Goal: Task Accomplishment & Management: Manage account settings

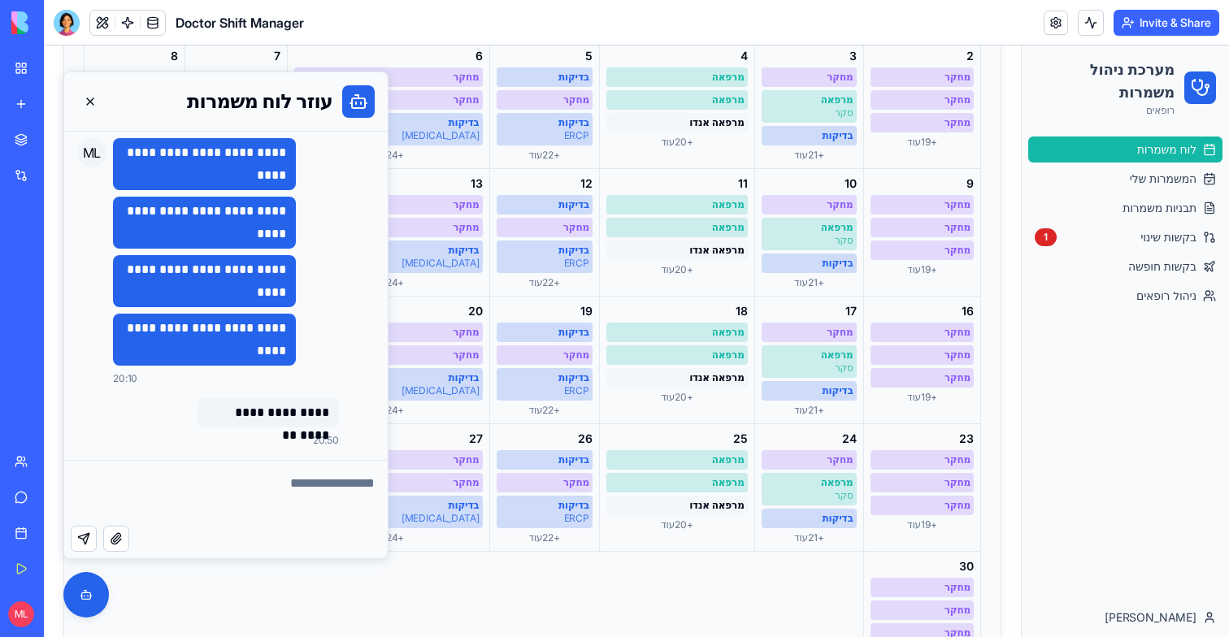
scroll to position [328, 0]
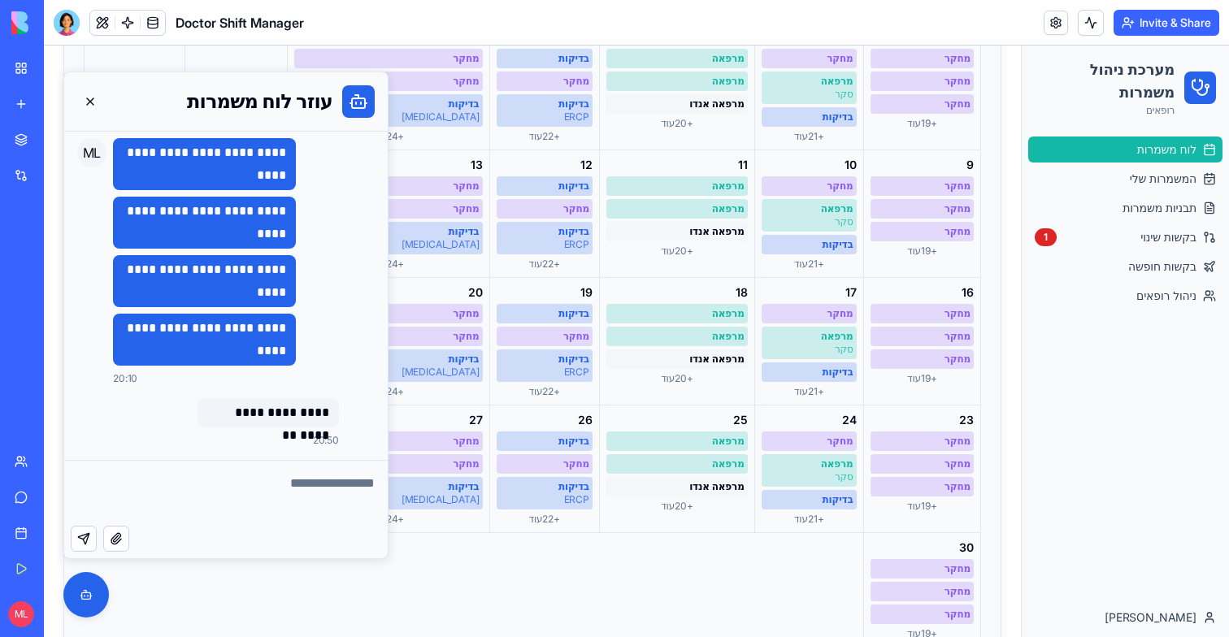
click at [1148, 250] on ul "לוח משמרות המשמרות שלי תבניות משמרות בקשות שינוי 1 בקשות חופשה ניהול רופאים" at bounding box center [1125, 223] width 194 height 172
click at [1148, 249] on link "בקשות שינוי 1" at bounding box center [1125, 237] width 194 height 26
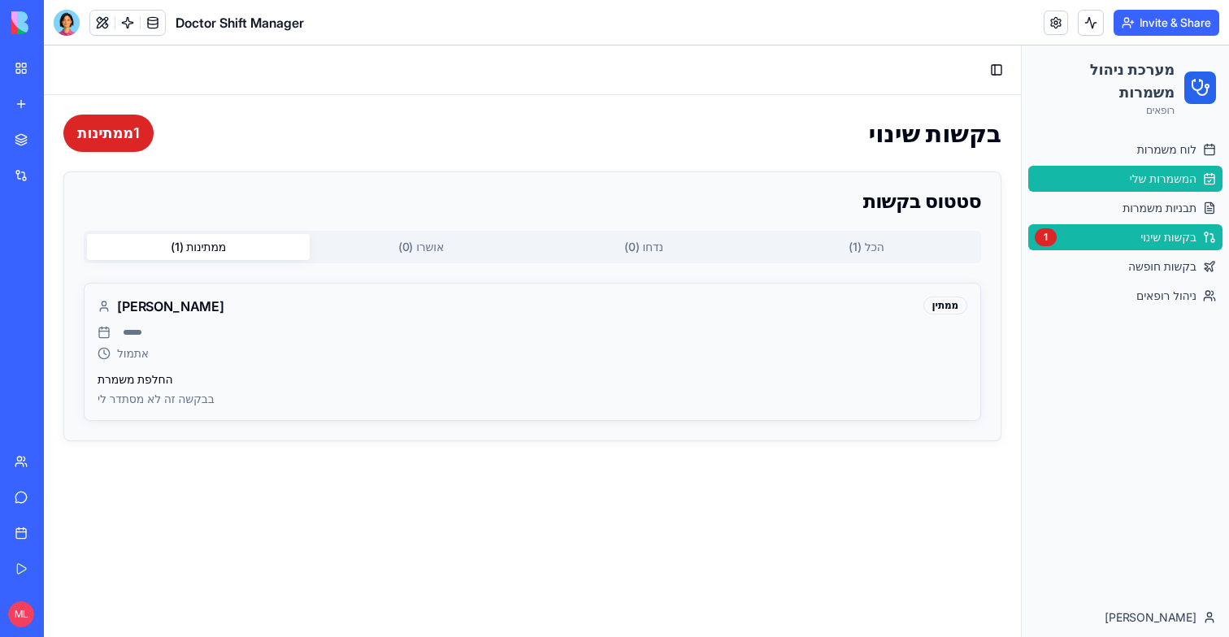
click at [1157, 189] on link "המשמרות שלי" at bounding box center [1125, 179] width 194 height 26
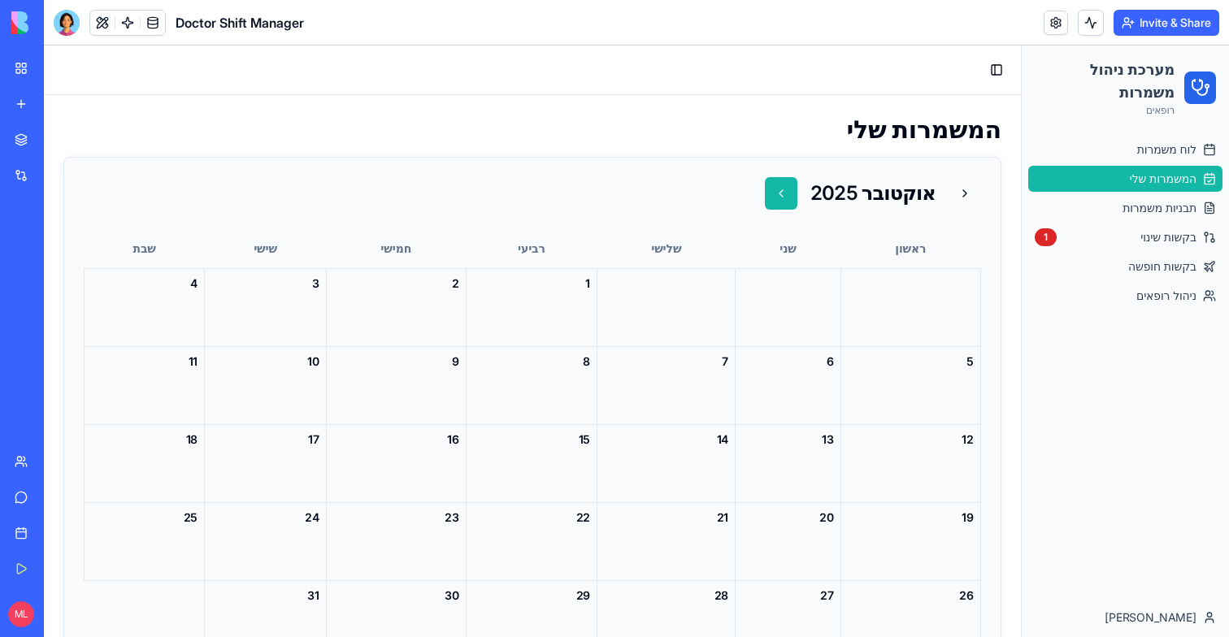
click at [780, 190] on button at bounding box center [781, 193] width 33 height 33
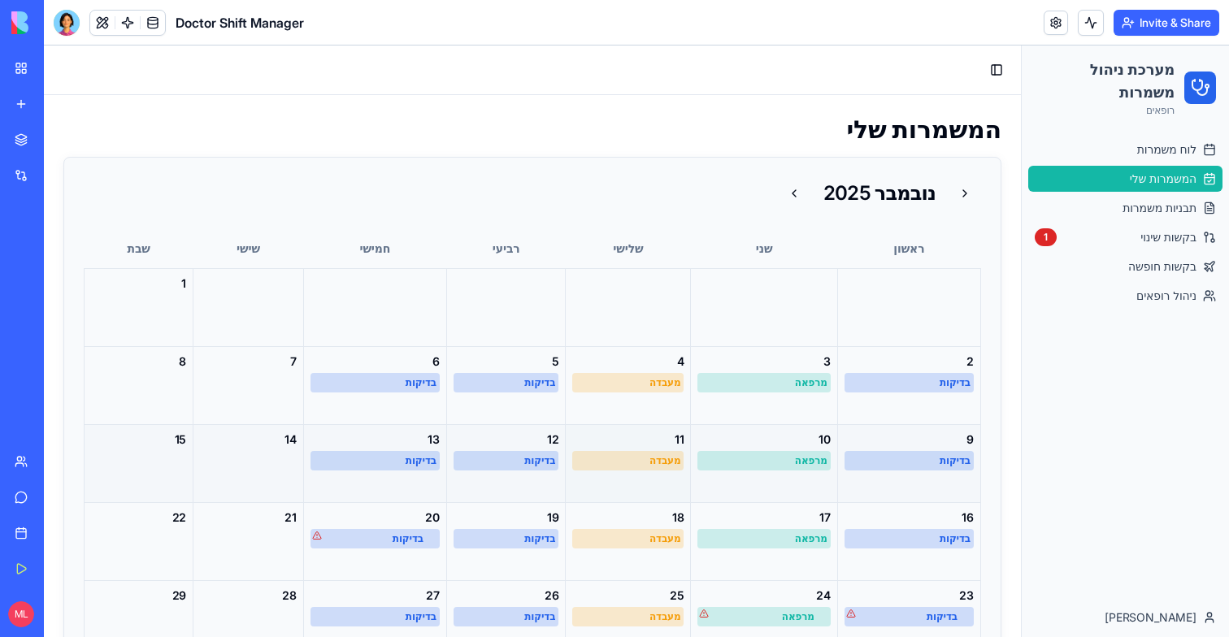
click at [646, 462] on div "מעבדה" at bounding box center [627, 460] width 105 height 13
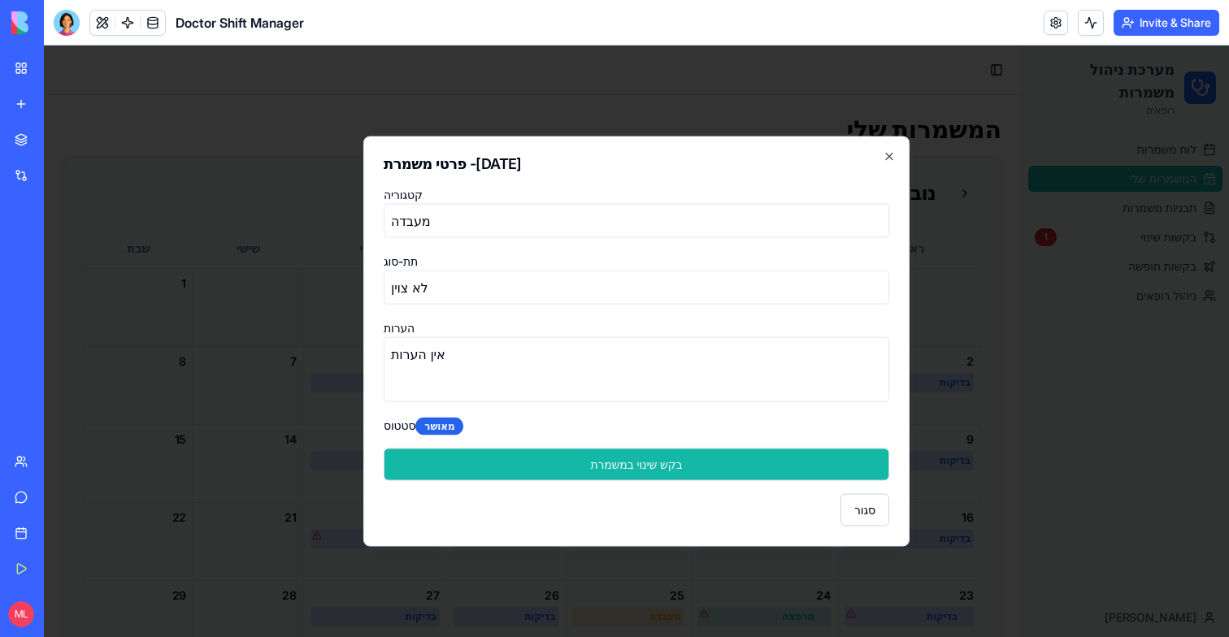
click at [667, 466] on button "בקש שינוי במשמרת" at bounding box center [637, 465] width 506 height 33
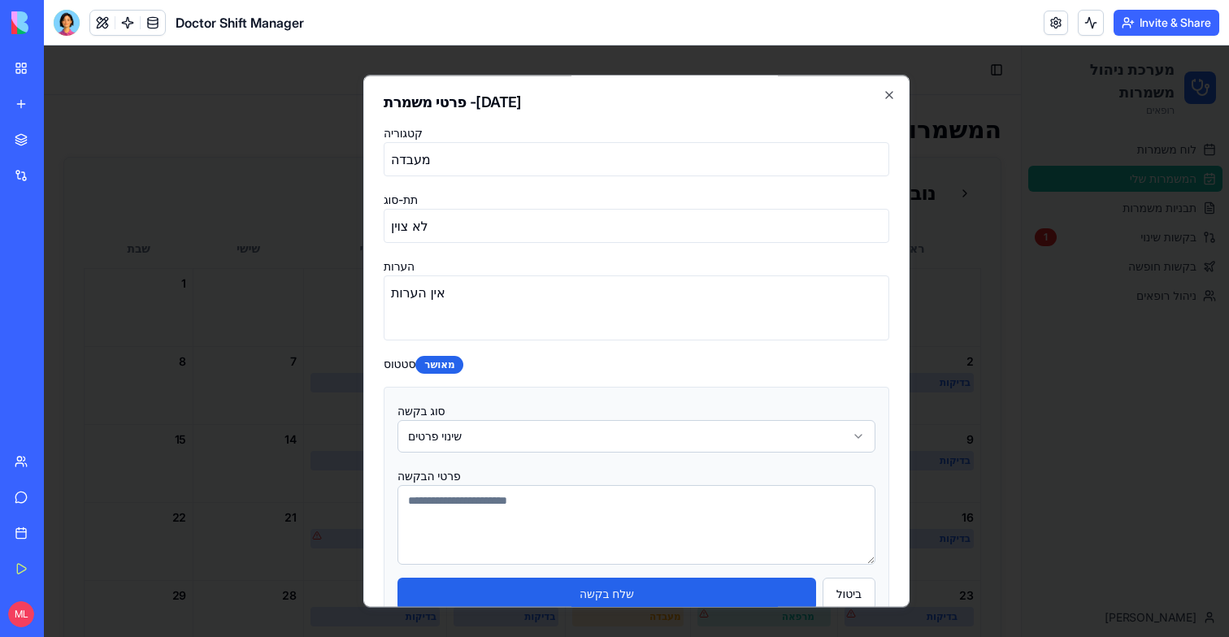
click at [637, 432] on body "מערכת ניהול משמרות רופאים לוח משמרות המשמרות שלי תבניות משמרות בקשות שינוי 1 בק…" at bounding box center [636, 342] width 1185 height 592
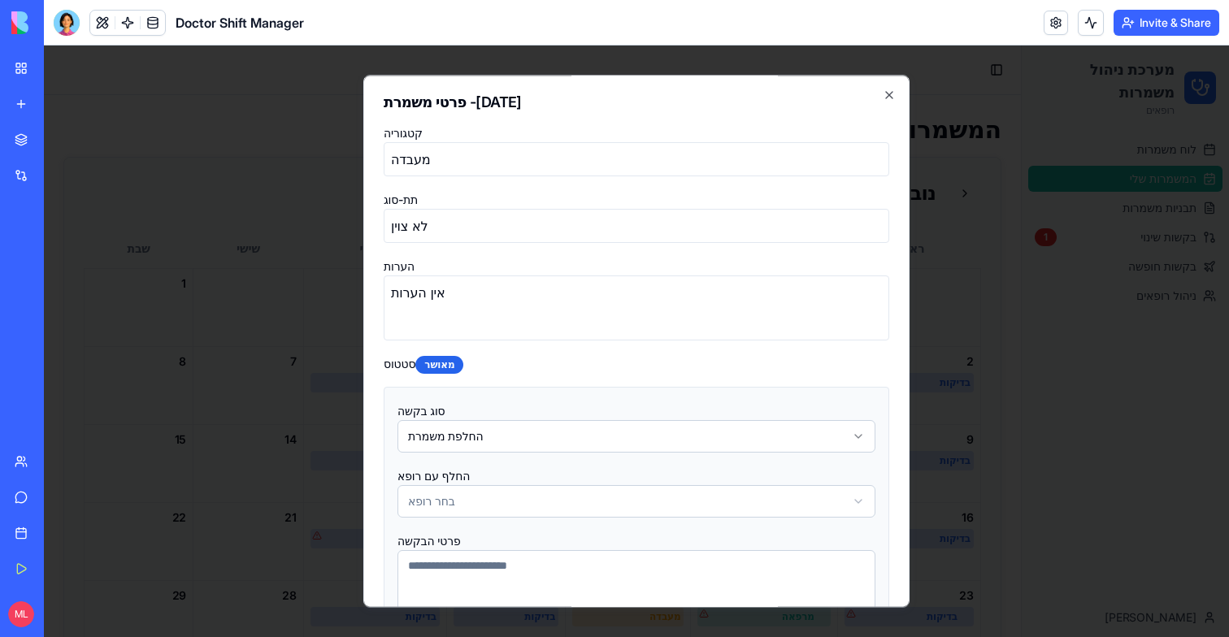
scroll to position [147, 0]
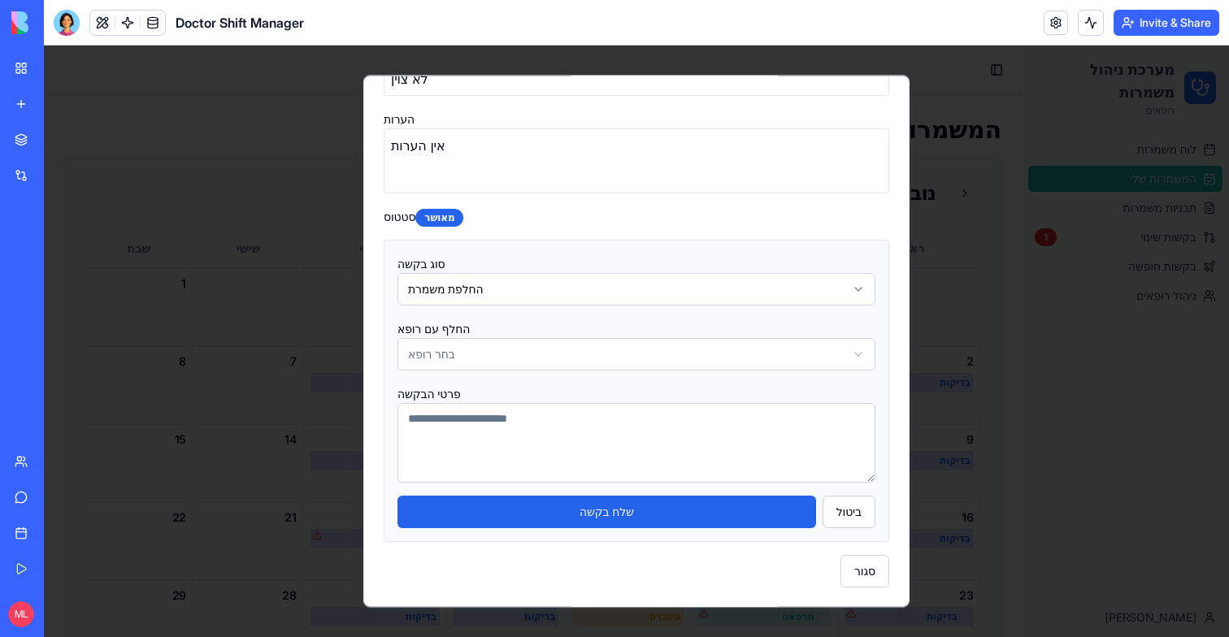
click at [581, 357] on body "מערכת ניהול משמרות רופאים לוח משמרות המשמרות שלי תבניות משמרות בקשות שינוי 1 בק…" at bounding box center [636, 342] width 1185 height 592
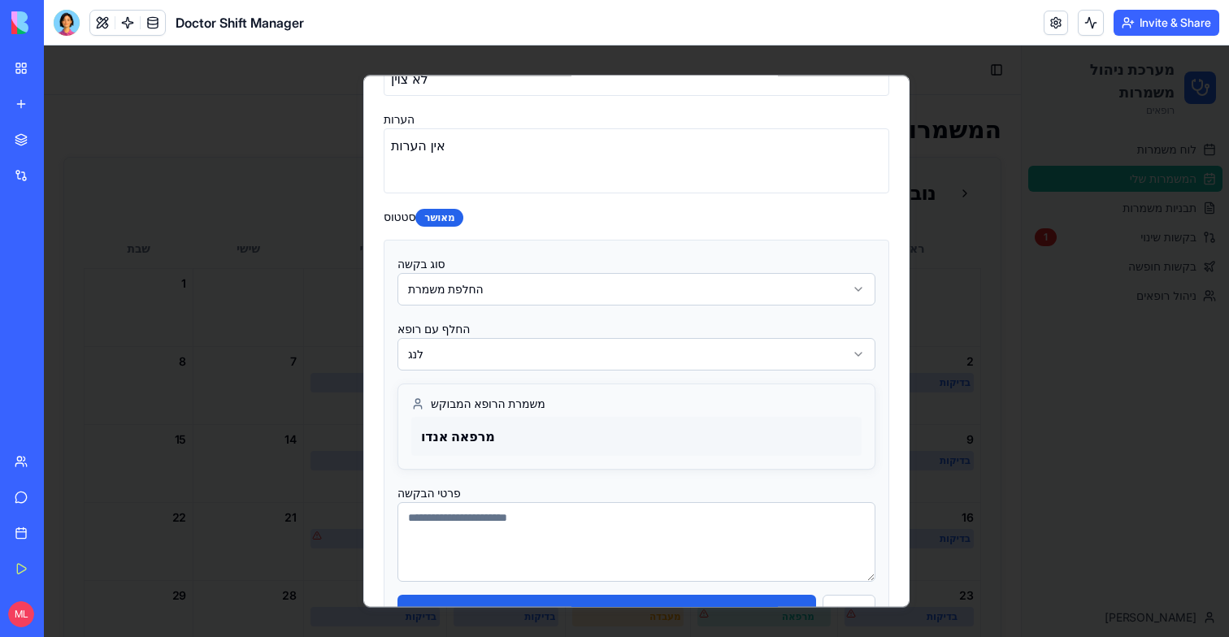
scroll to position [246, 0]
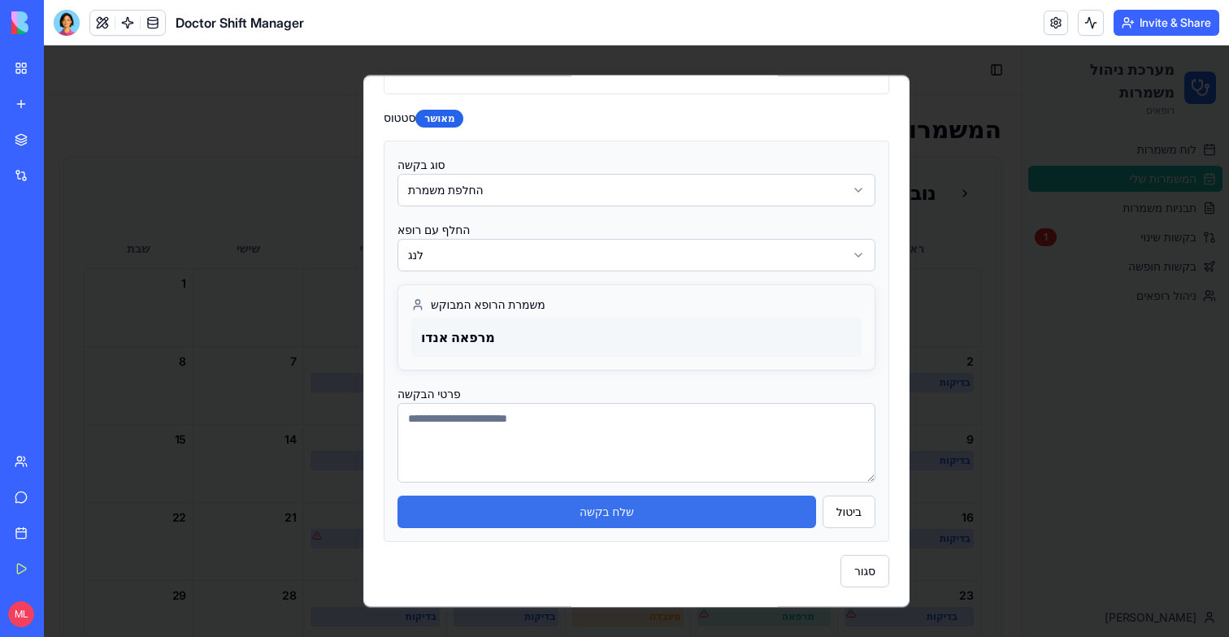
click at [687, 519] on button "שלח בקשה" at bounding box center [606, 512] width 419 height 33
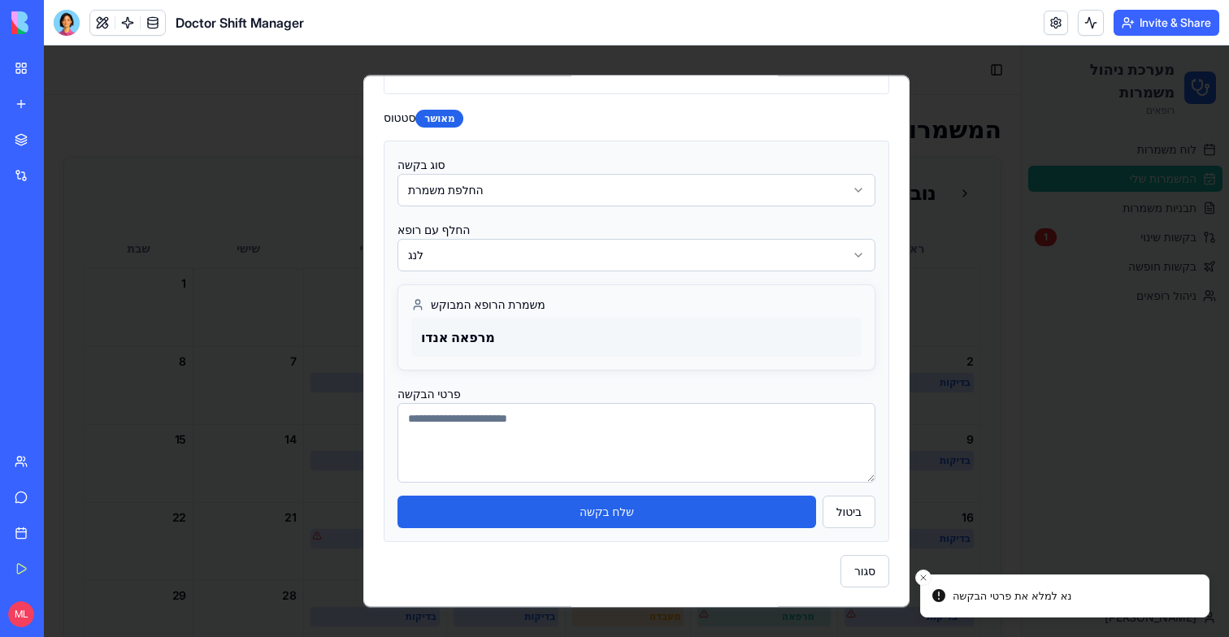
click at [635, 443] on textarea at bounding box center [636, 443] width 478 height 80
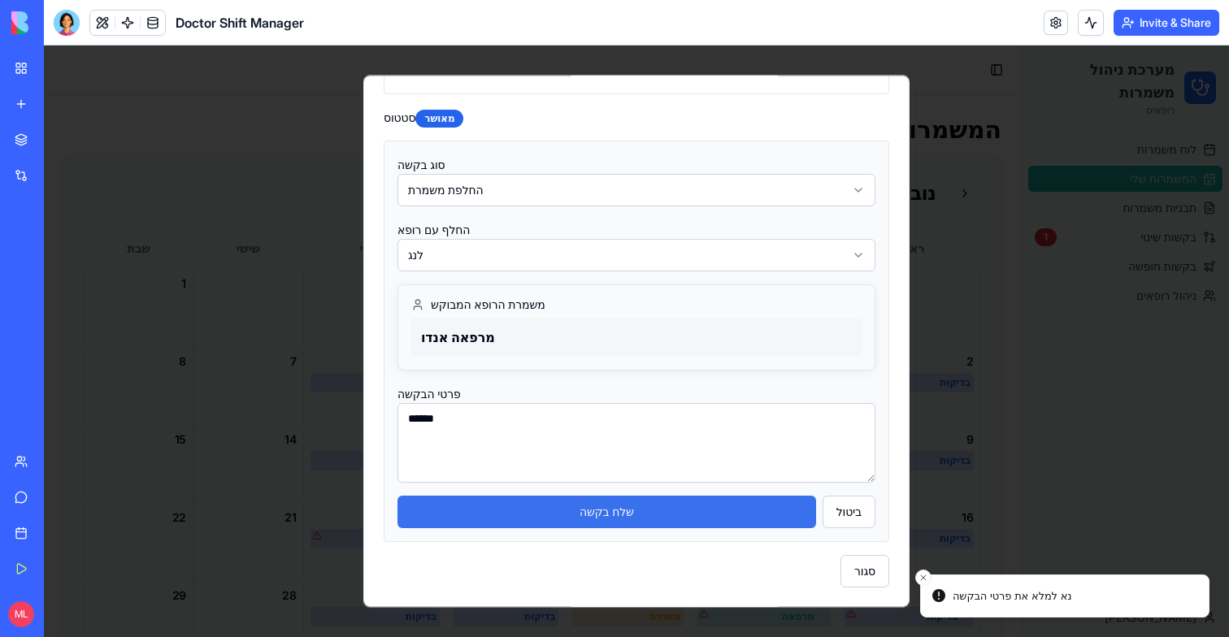
type textarea "******"
click at [647, 514] on button "שלח בקשה" at bounding box center [606, 512] width 419 height 33
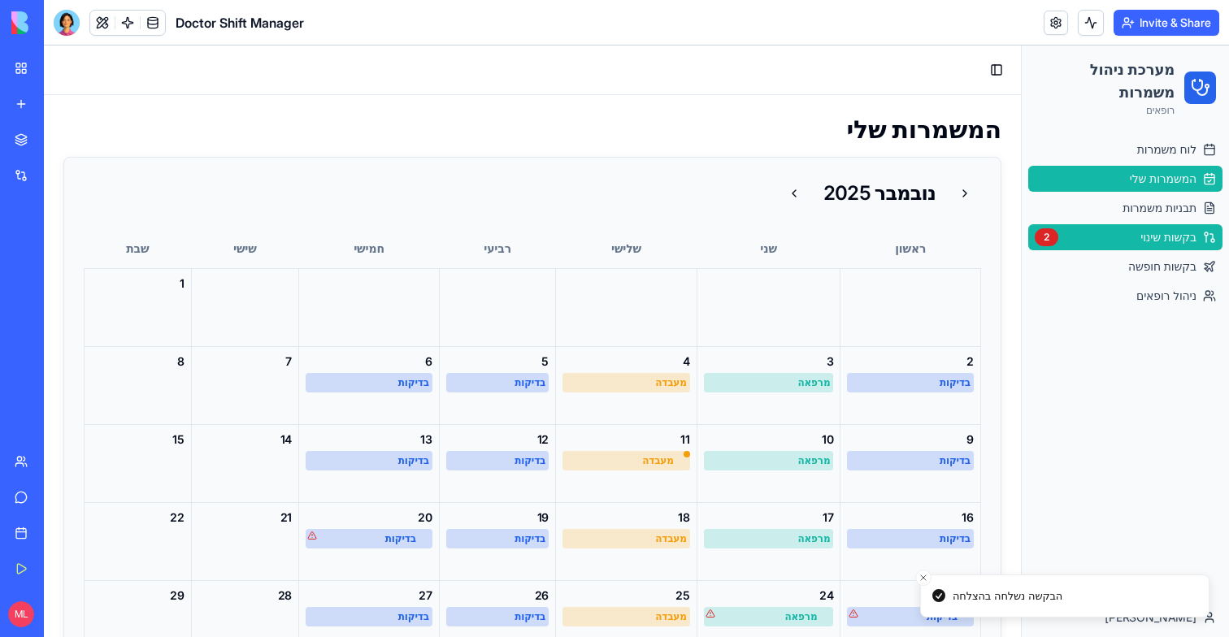
click at [1132, 246] on link "בקשות שינוי 2" at bounding box center [1125, 237] width 194 height 26
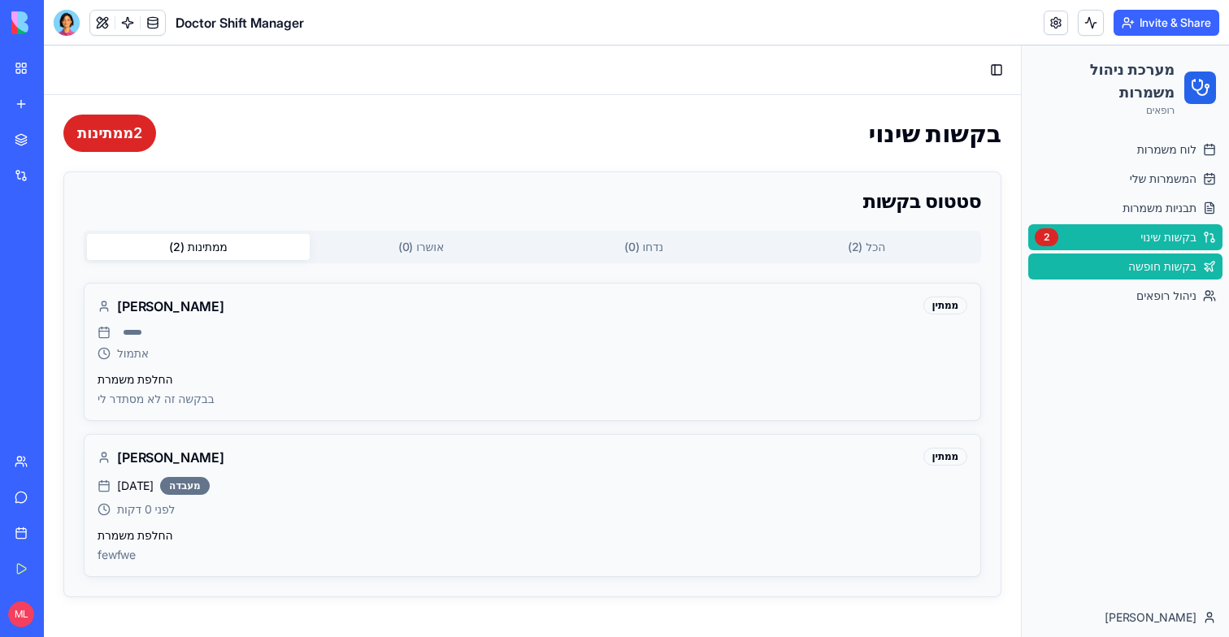
click at [1159, 272] on span "בקשות חופשה" at bounding box center [1162, 266] width 68 height 16
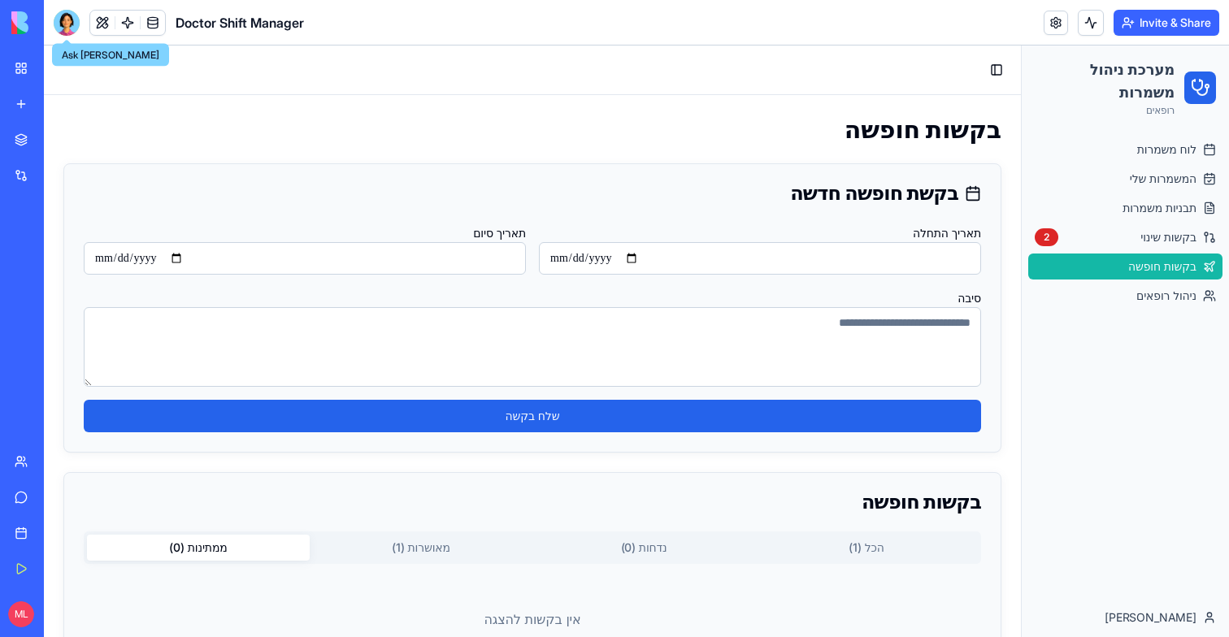
click at [73, 27] on div at bounding box center [67, 23] width 26 height 26
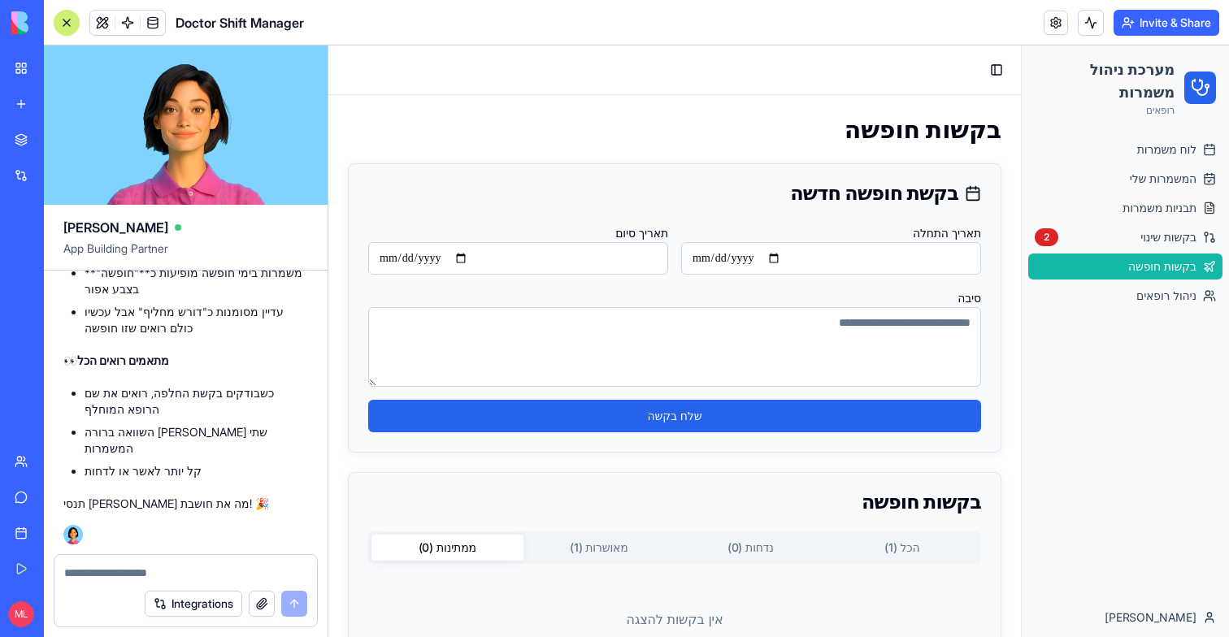
click at [103, 575] on textarea at bounding box center [185, 573] width 243 height 16
type textarea "*"
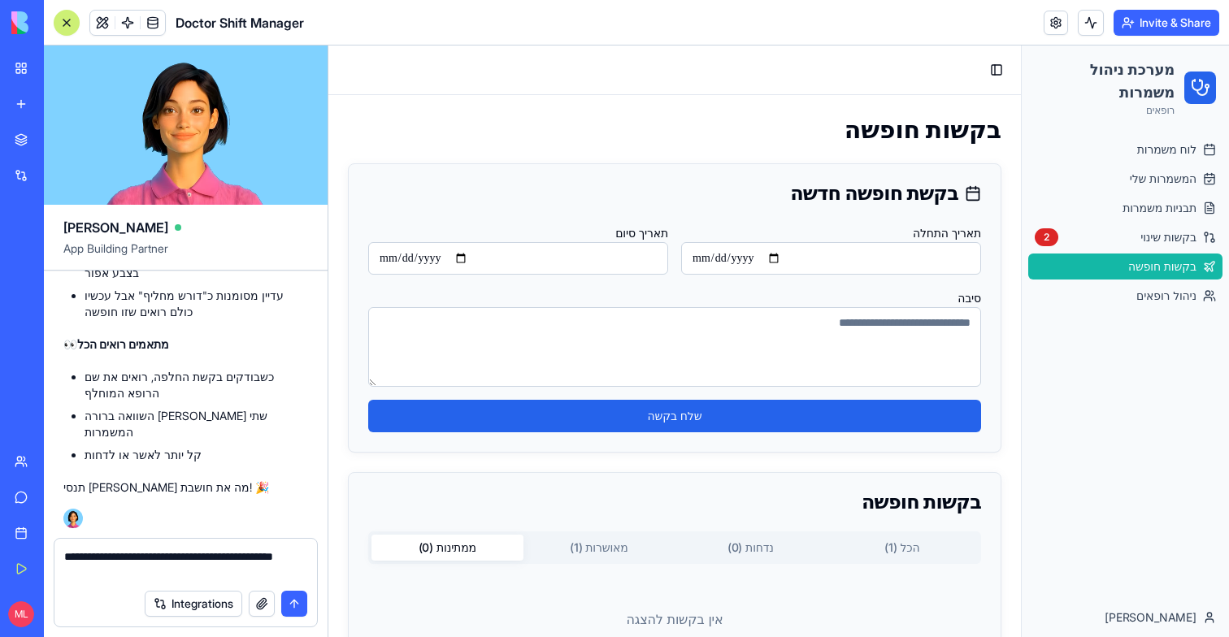
type textarea "**********"
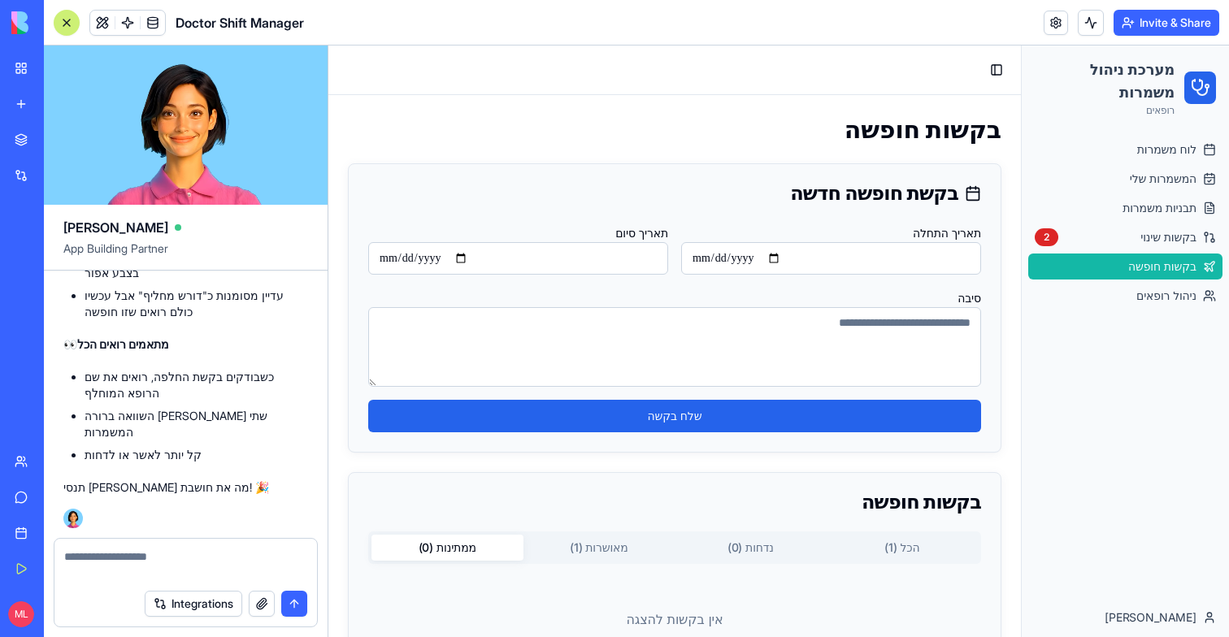
scroll to position [29651, 0]
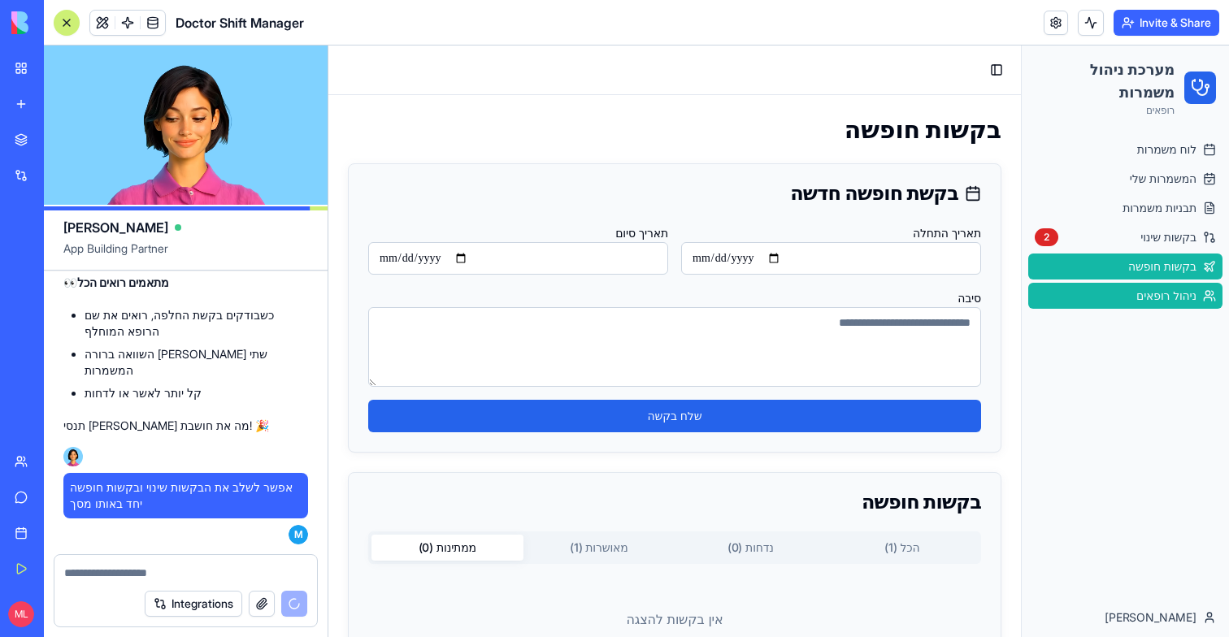
click at [1075, 303] on link "ניהול רופאים" at bounding box center [1125, 296] width 194 height 26
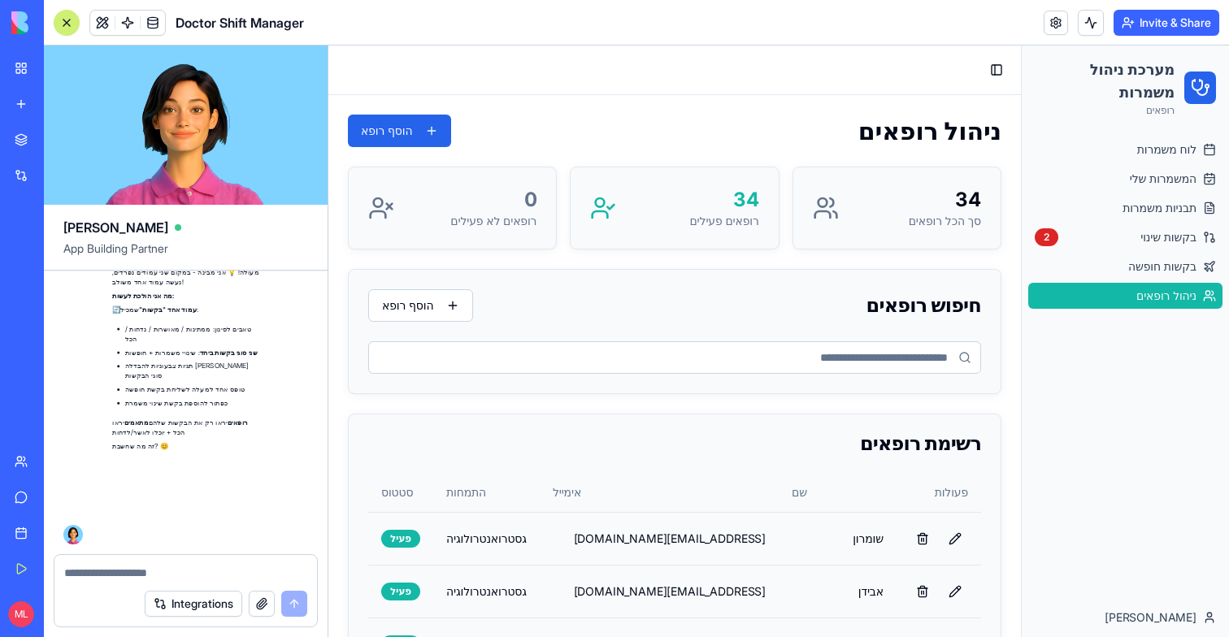
scroll to position [30002, 0]
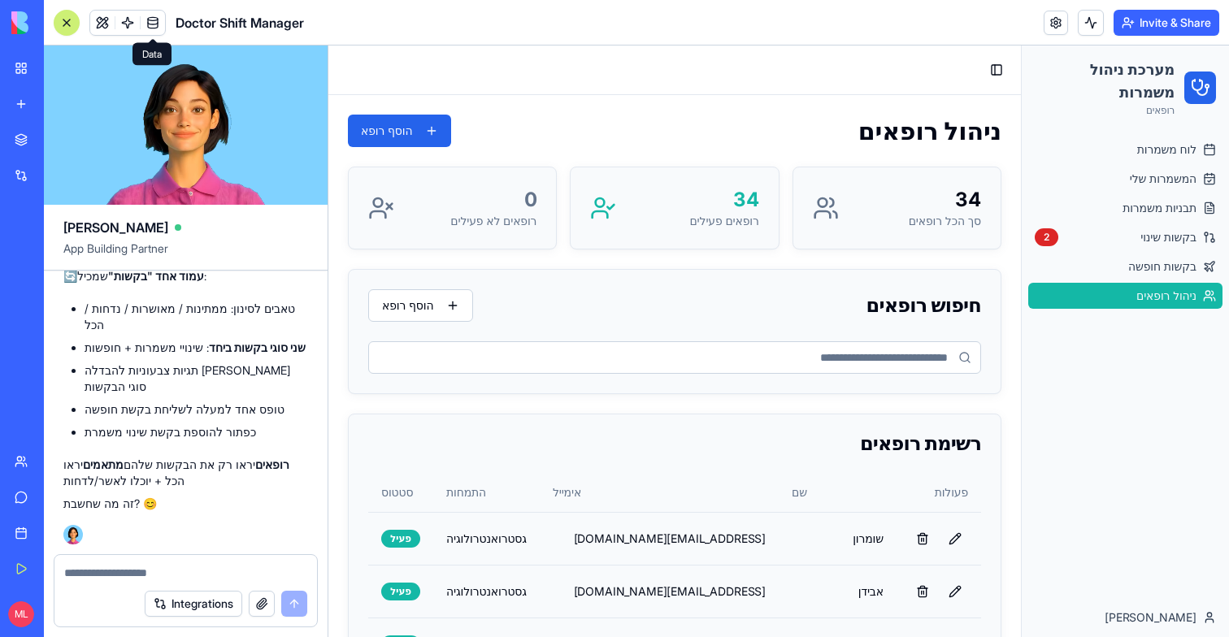
click at [136, 24] on span at bounding box center [153, 23] width 46 height 46
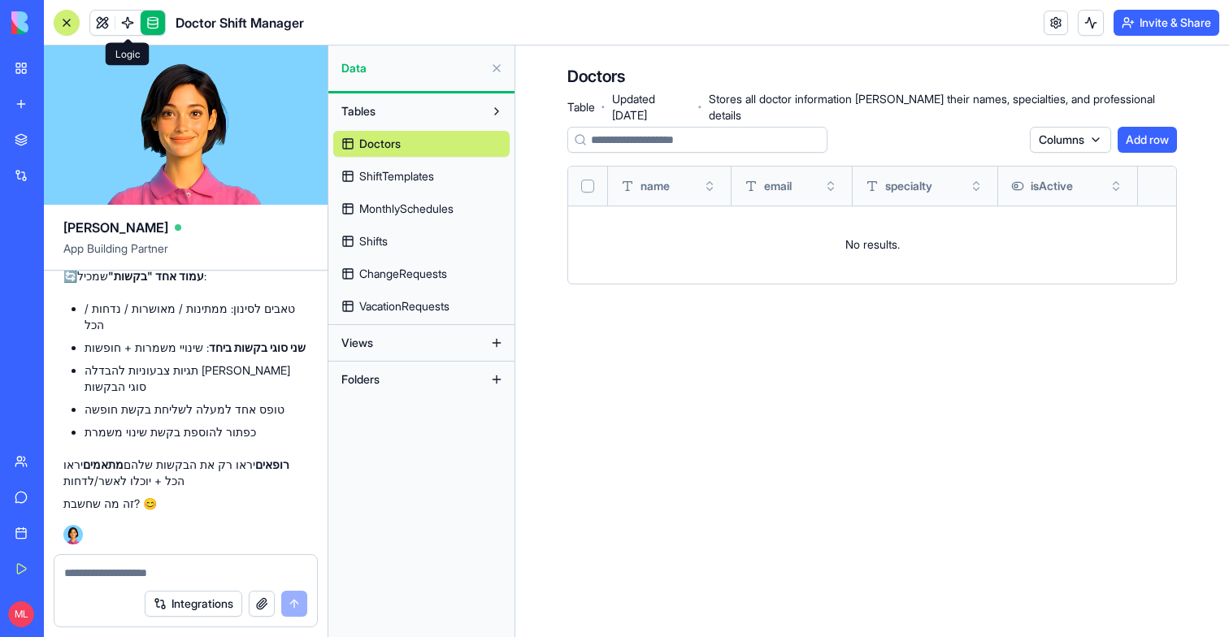
click at [120, 24] on link at bounding box center [127, 23] width 24 height 24
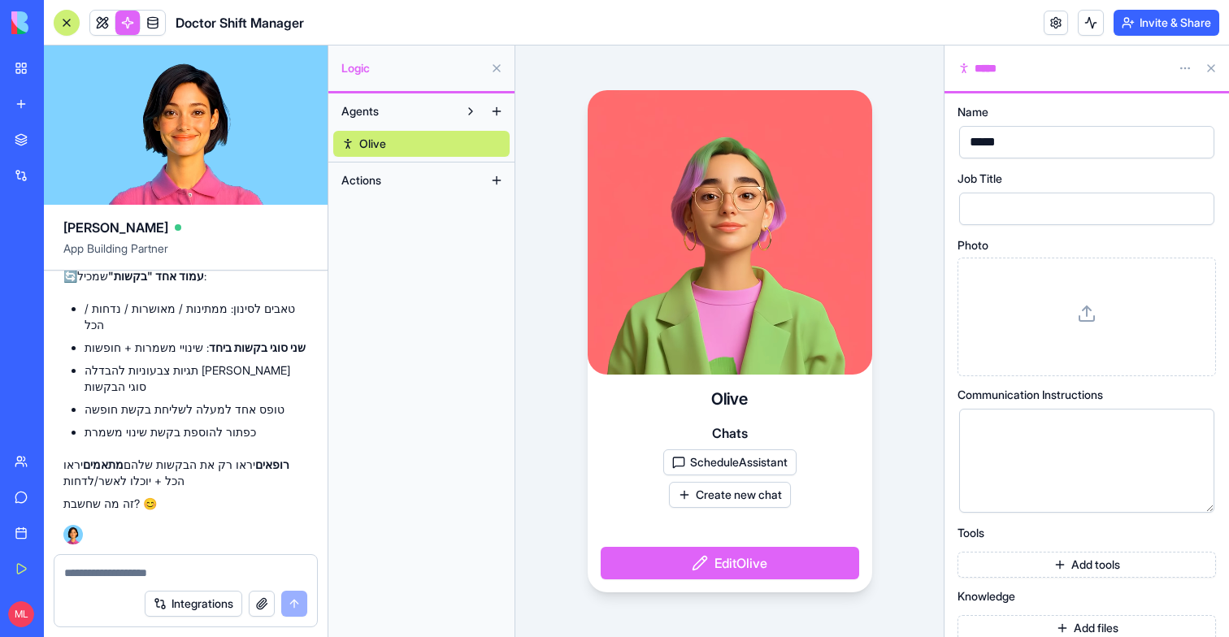
click at [729, 466] on button "ScheduleAssistant" at bounding box center [729, 462] width 133 height 26
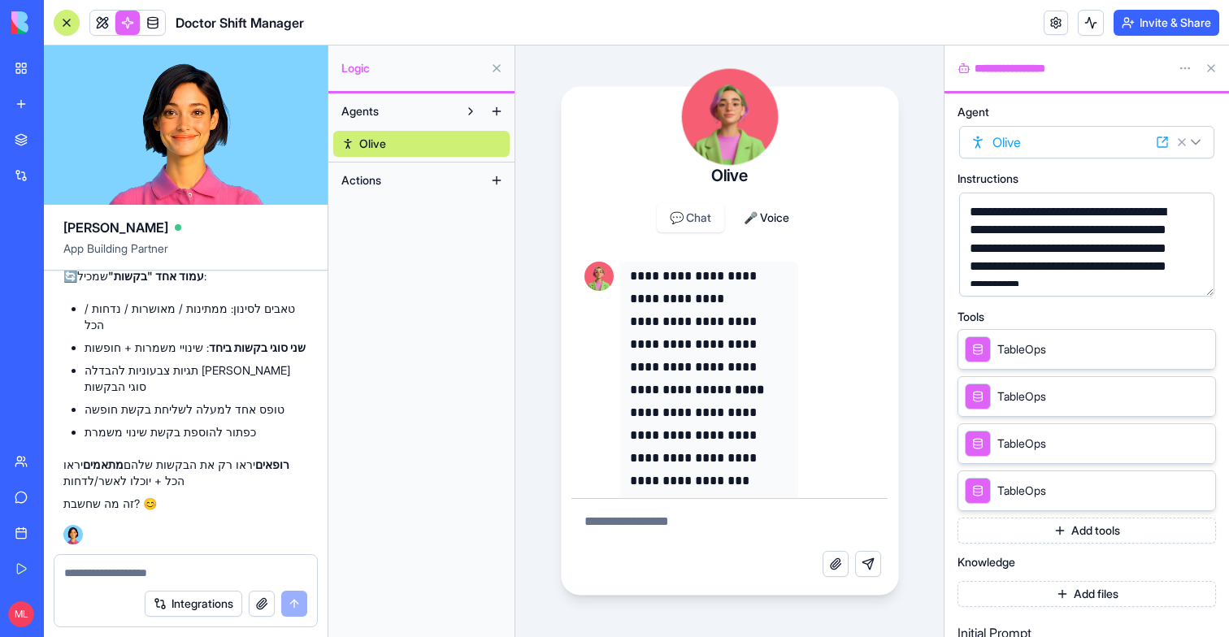
scroll to position [54, 0]
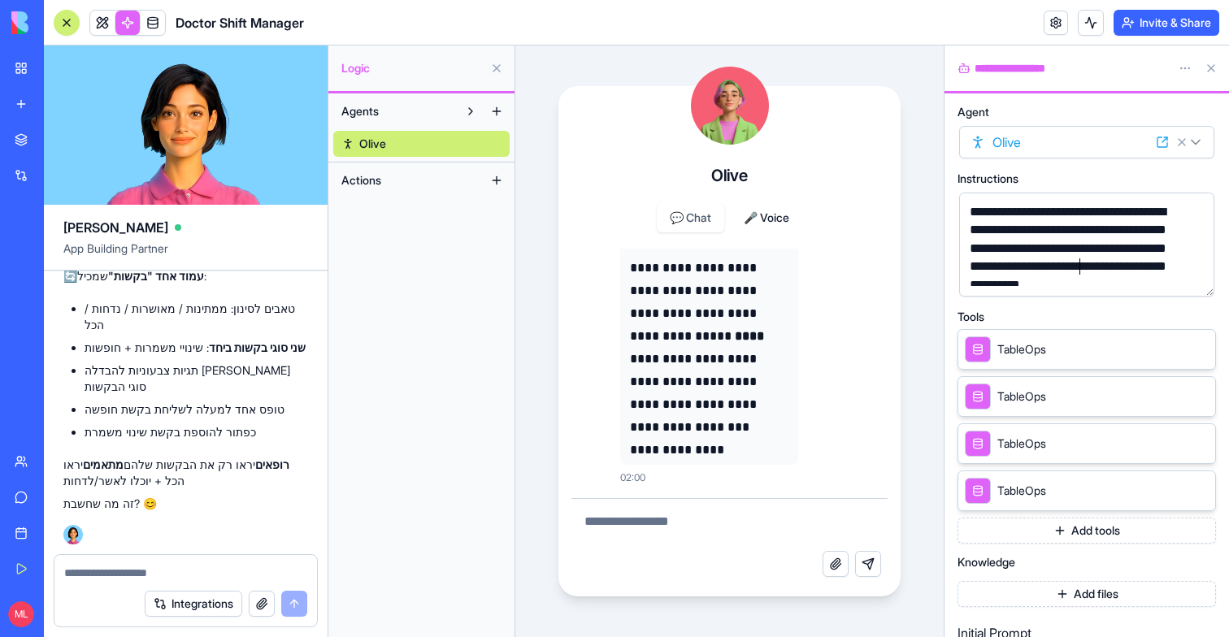
click at [1079, 268] on div "**********" at bounding box center [1073, 257] width 216 height 109
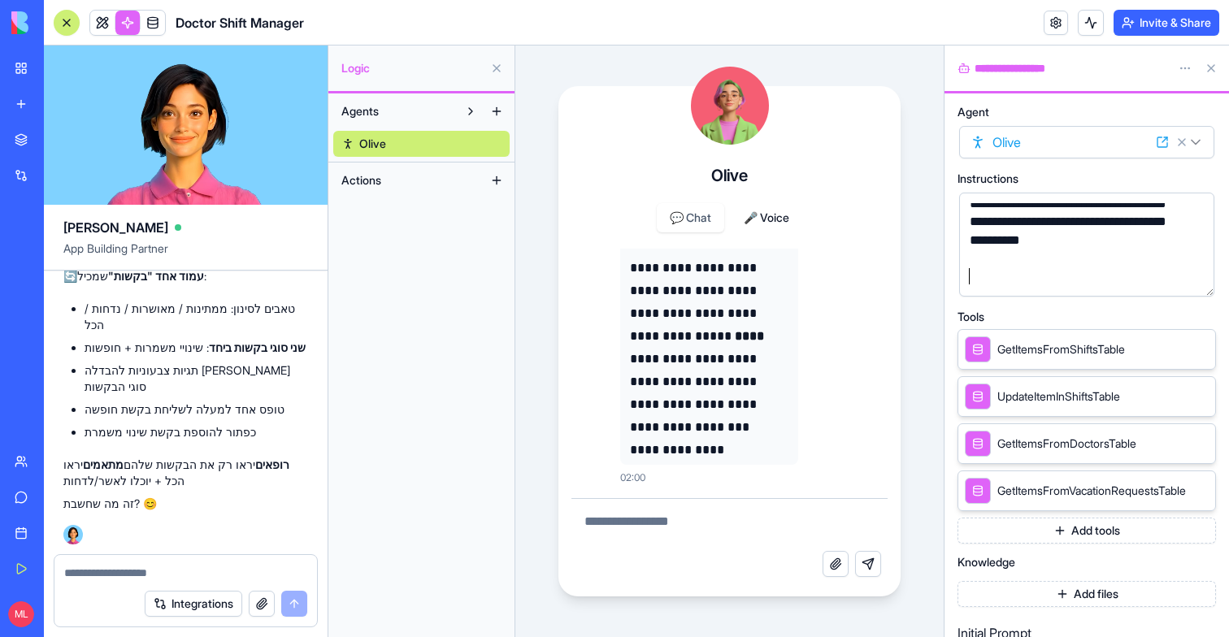
scroll to position [26, 0]
click at [108, 18] on link at bounding box center [102, 23] width 24 height 24
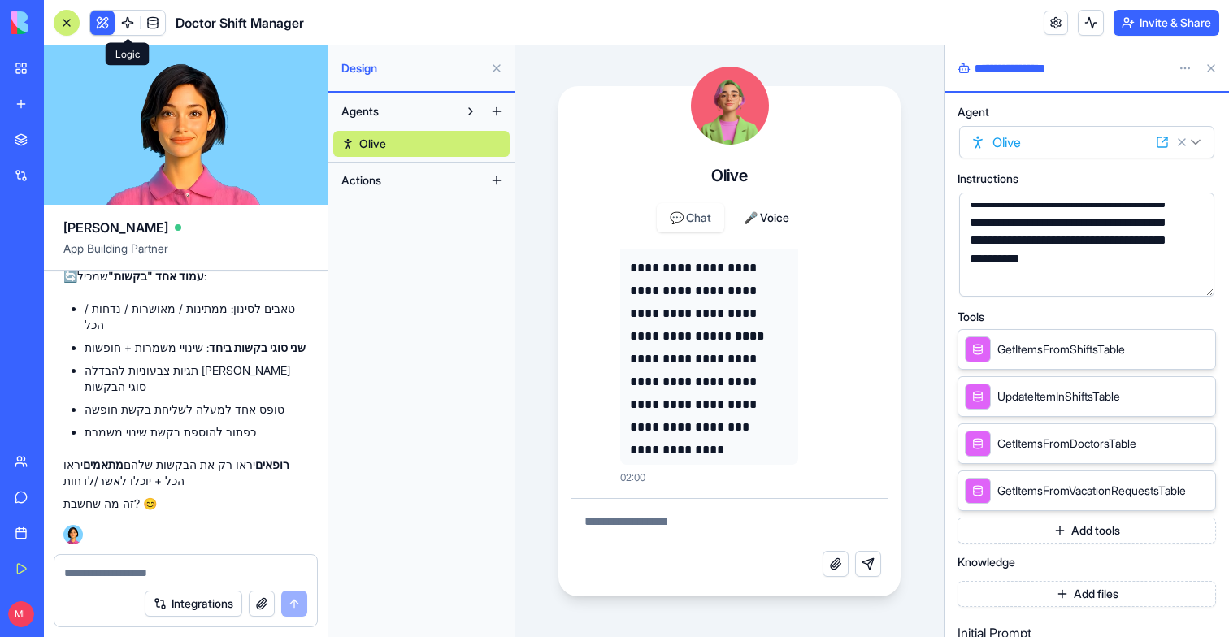
click at [108, 18] on button at bounding box center [102, 23] width 24 height 24
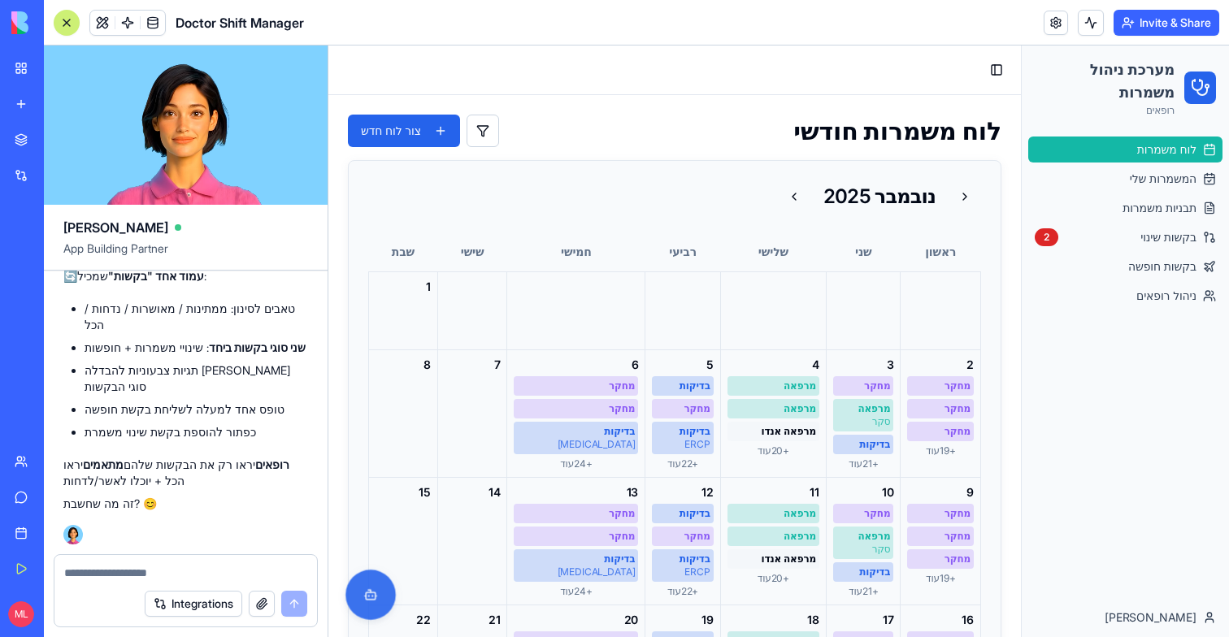
click at [383, 601] on button at bounding box center [370, 595] width 50 height 50
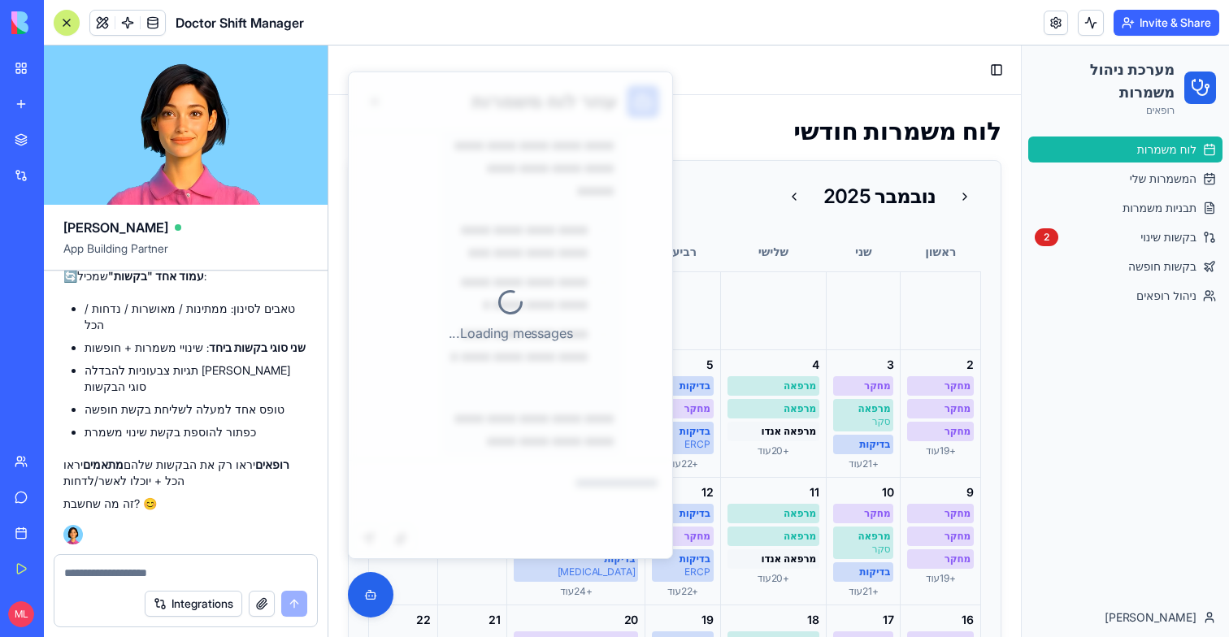
scroll to position [2253, 0]
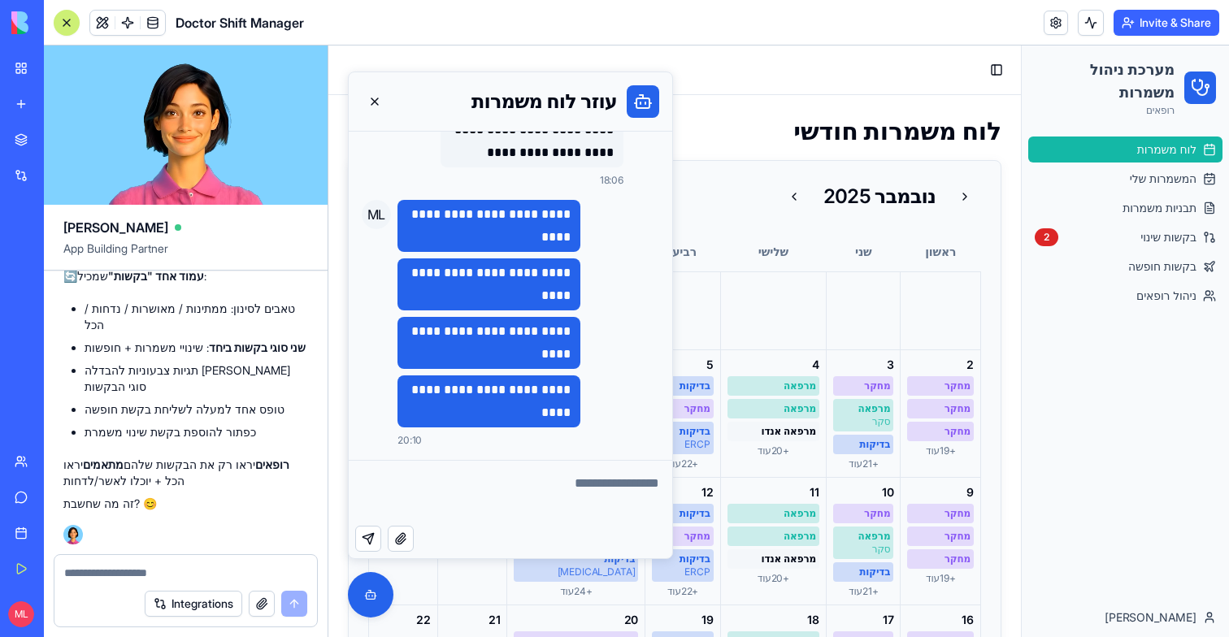
click at [522, 388] on p "**********" at bounding box center [488, 402] width 163 height 46
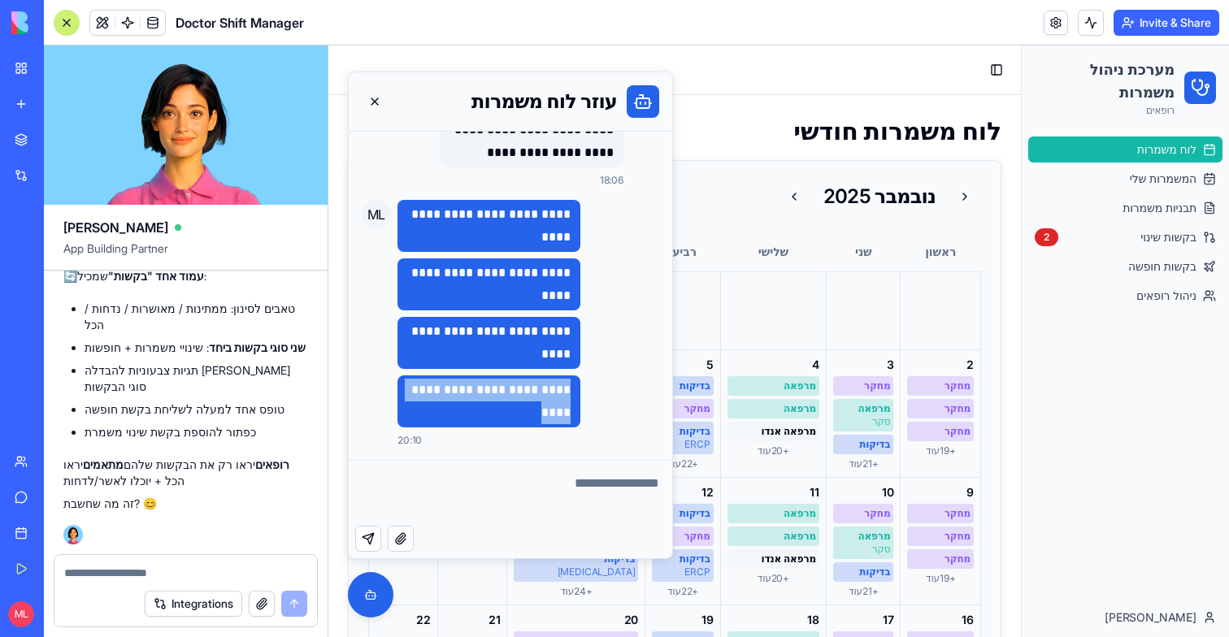
copy p "**********"
click at [570, 498] on textarea at bounding box center [510, 493] width 323 height 65
paste textarea "**********"
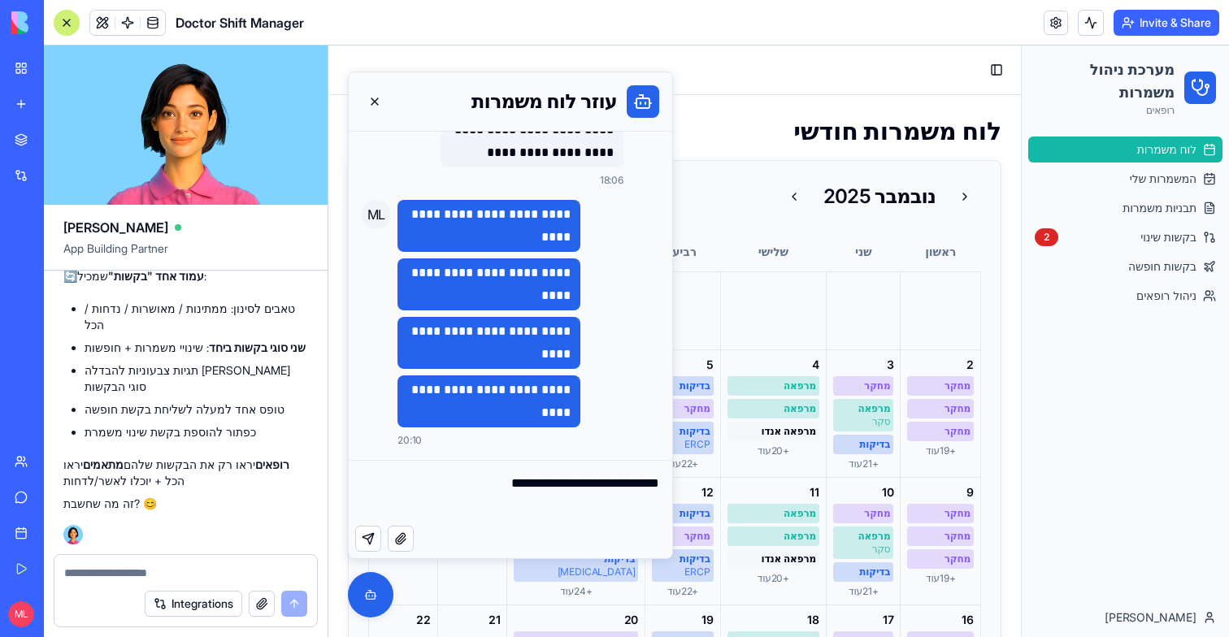
type textarea "**********"
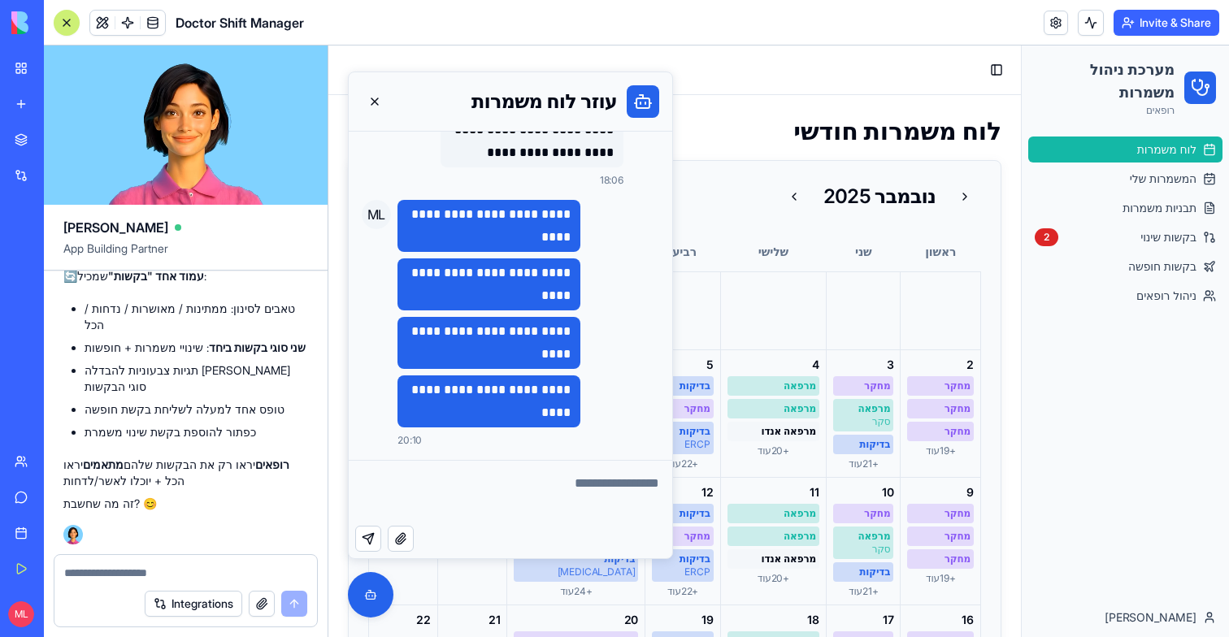
scroll to position [2344, 0]
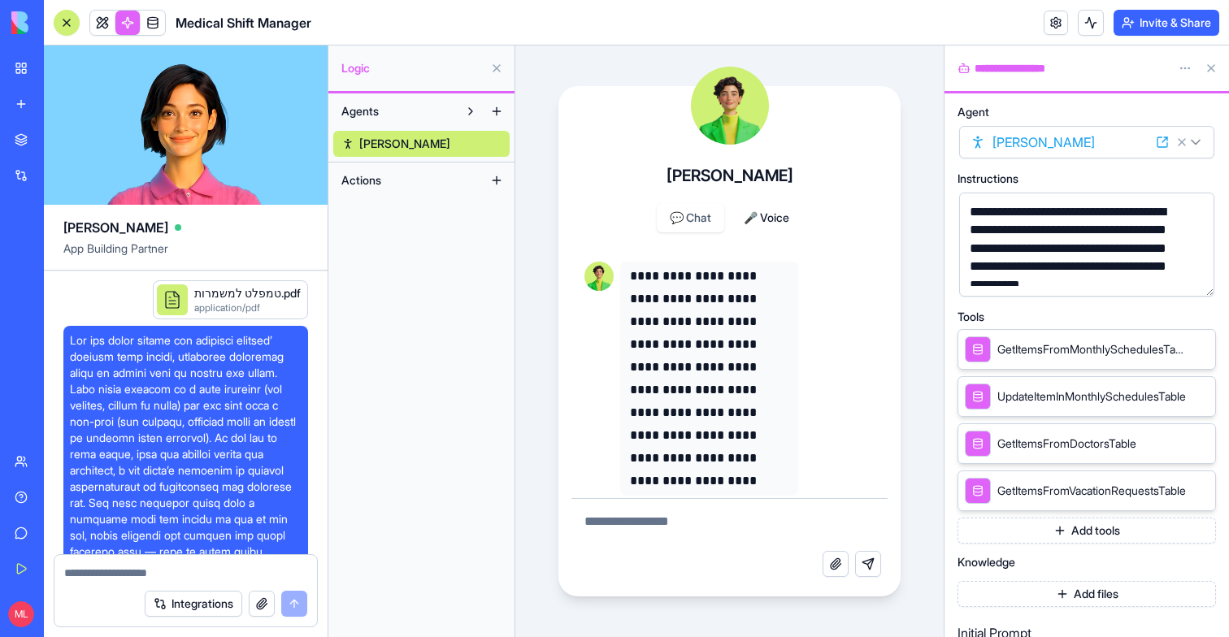
scroll to position [31, 0]
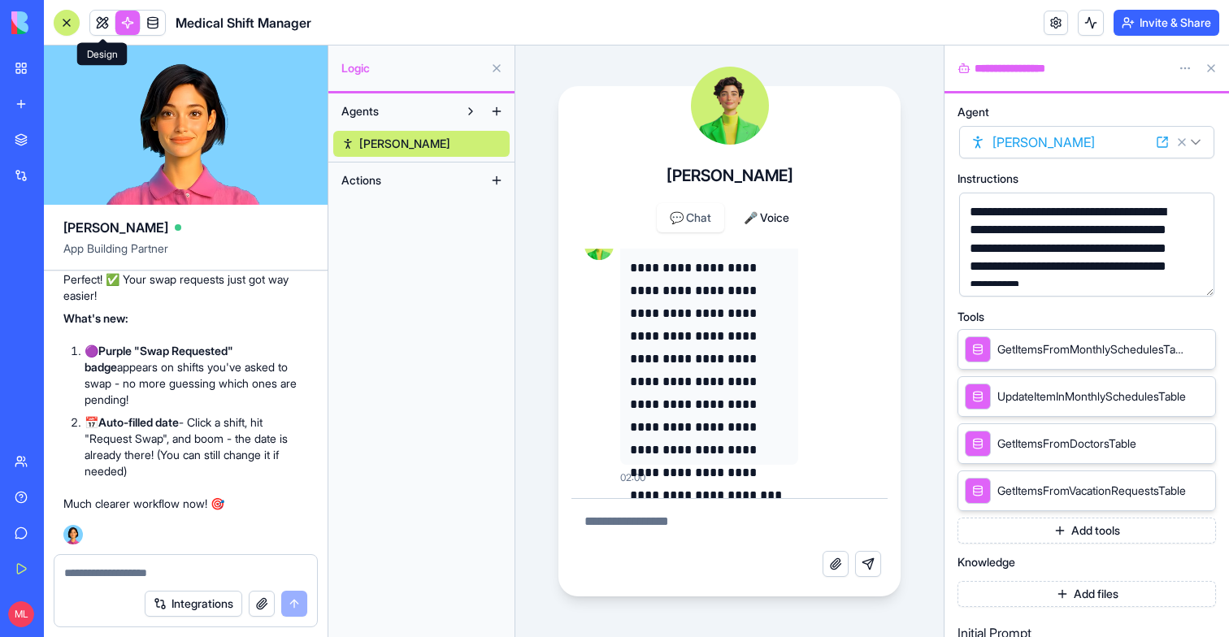
click at [122, 36] on header "Medical Shift Manager Invite & Share" at bounding box center [636, 23] width 1185 height 46
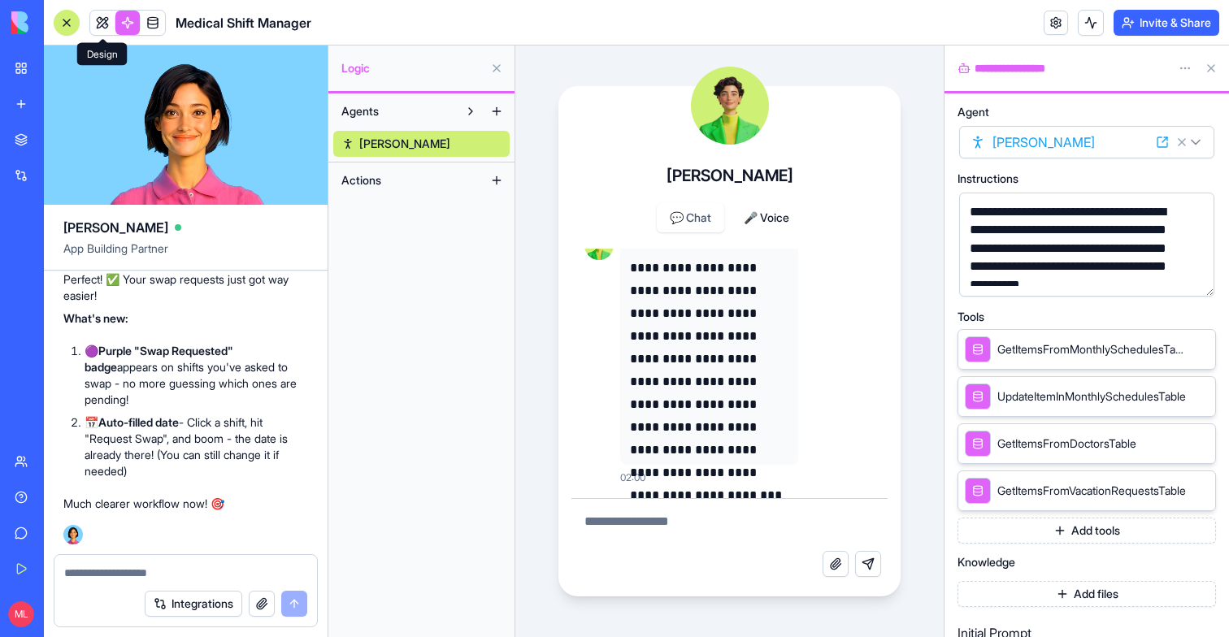
click at [92, 30] on link at bounding box center [102, 23] width 24 height 24
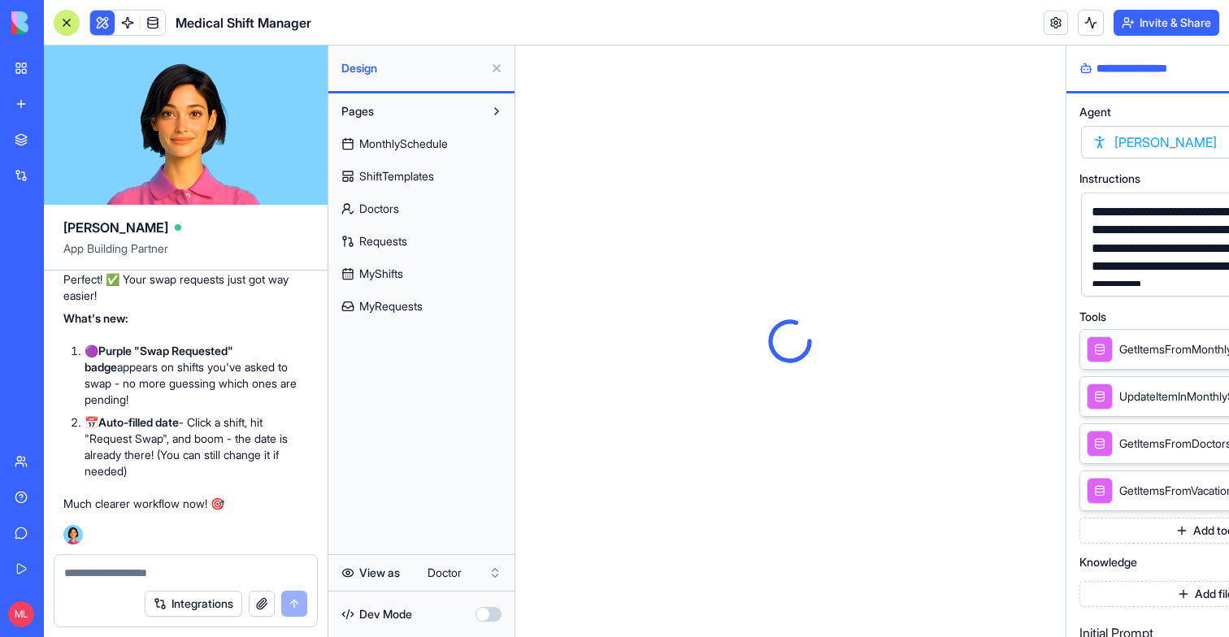
click at [92, 30] on button at bounding box center [102, 23] width 24 height 24
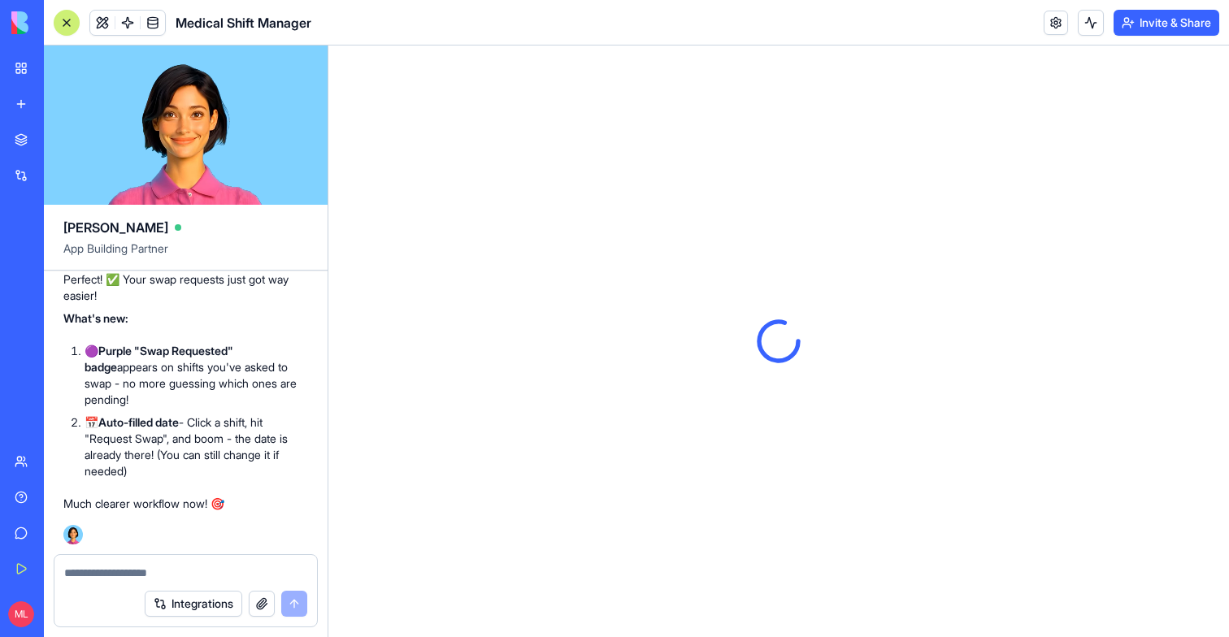
click at [46, 22] on header "Medical Shift Manager Invite & Share" at bounding box center [636, 23] width 1185 height 46
click at [55, 22] on button at bounding box center [67, 23] width 26 height 26
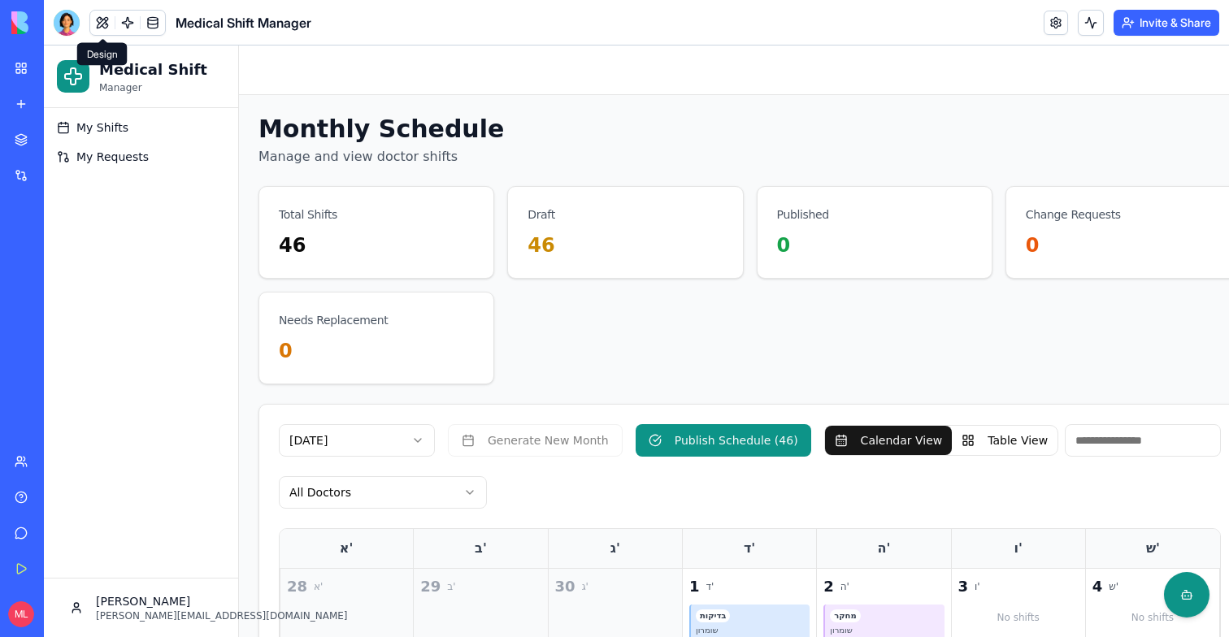
click at [92, 33] on button at bounding box center [102, 23] width 24 height 24
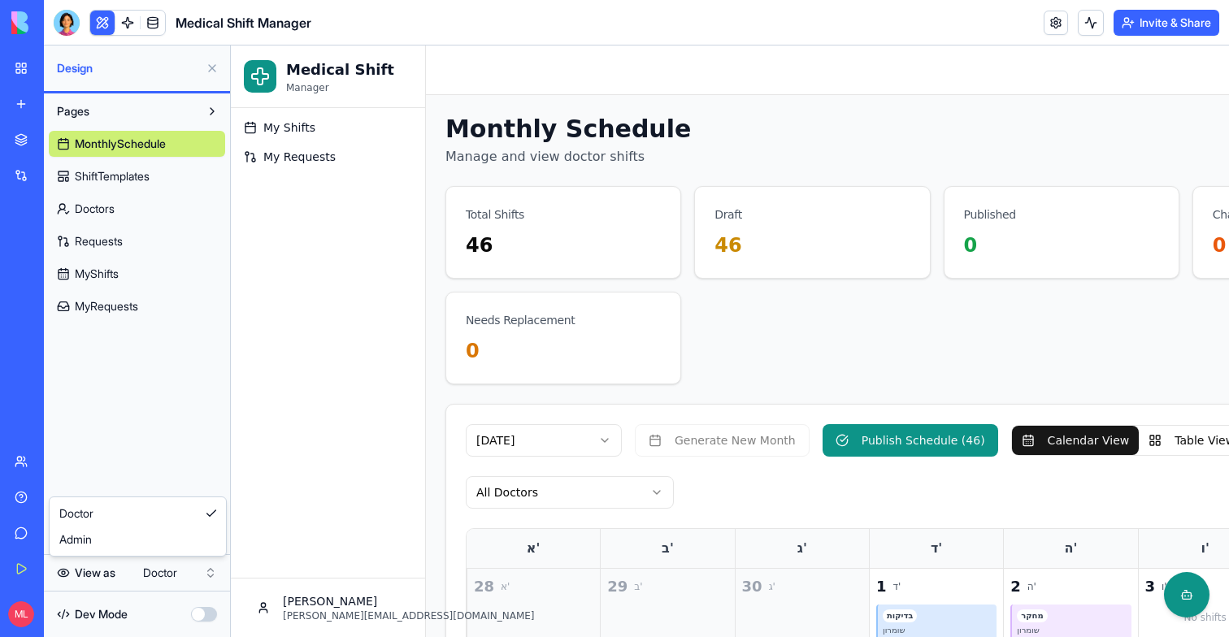
click at [193, 562] on html "My Workspace New app Marketplace Integrations Recent Medical Shift Manager Doct…" at bounding box center [614, 318] width 1229 height 637
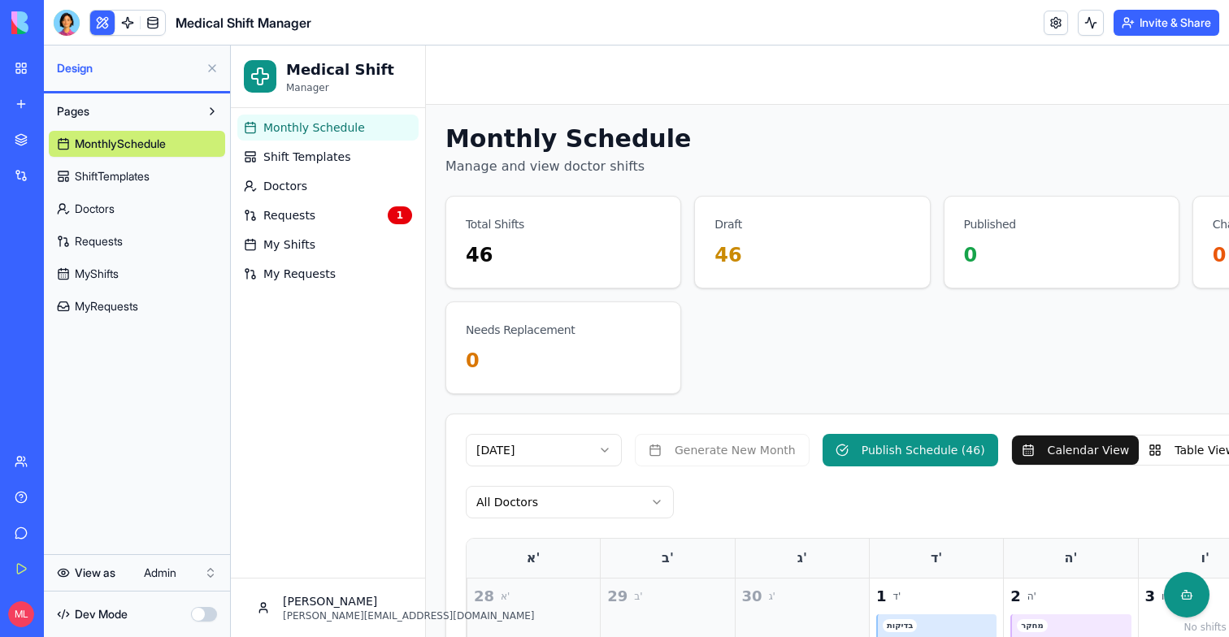
click at [103, 17] on button at bounding box center [102, 23] width 24 height 24
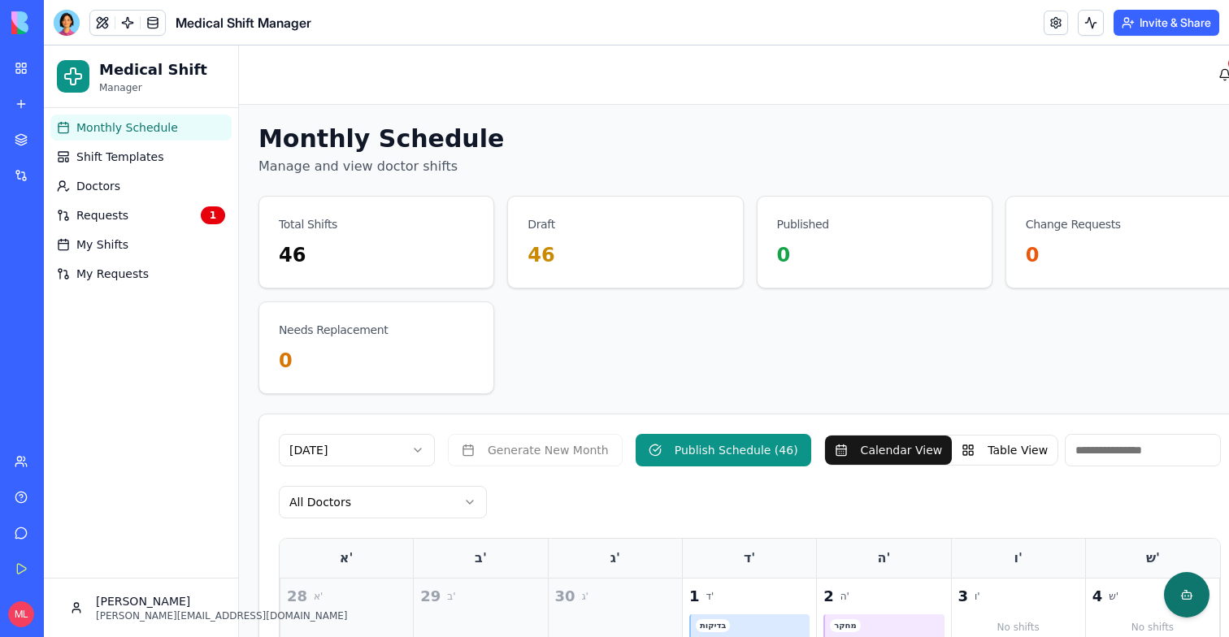
click at [1192, 599] on div "button" at bounding box center [1186, 594] width 13 height 13
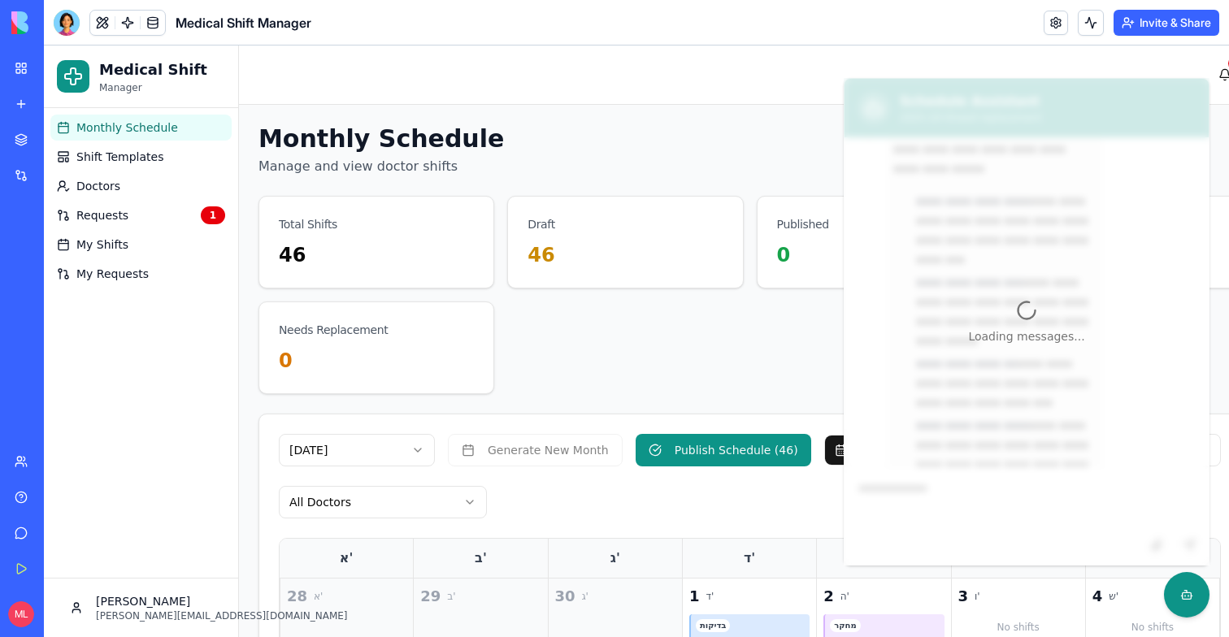
scroll to position [1823, 0]
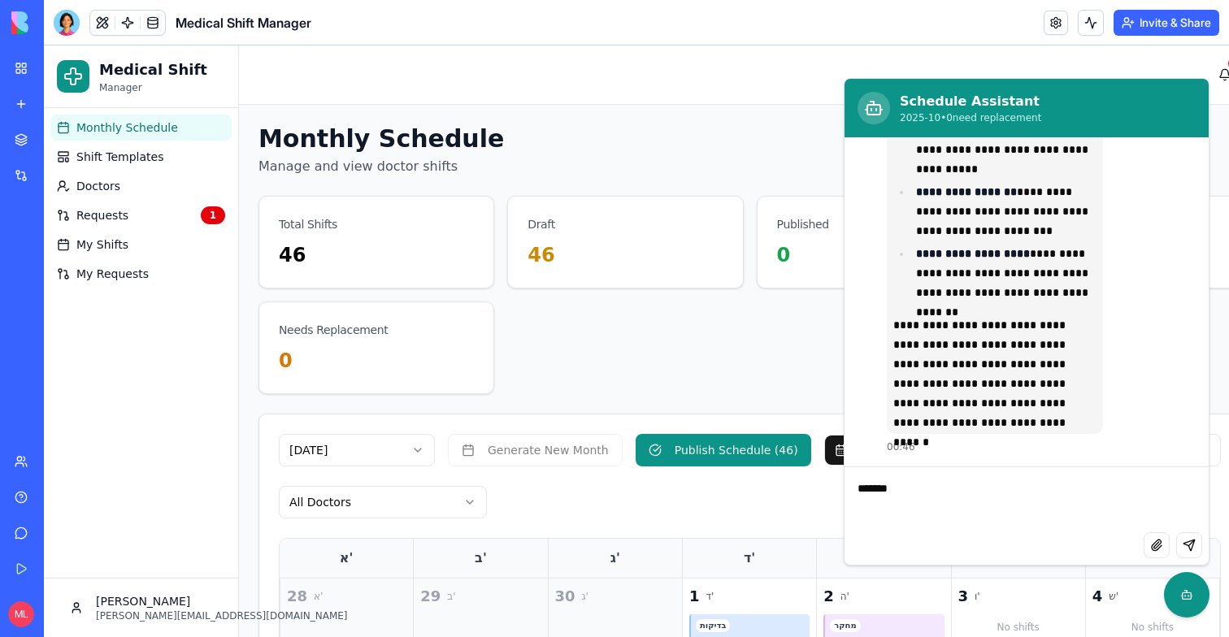
type textarea "********"
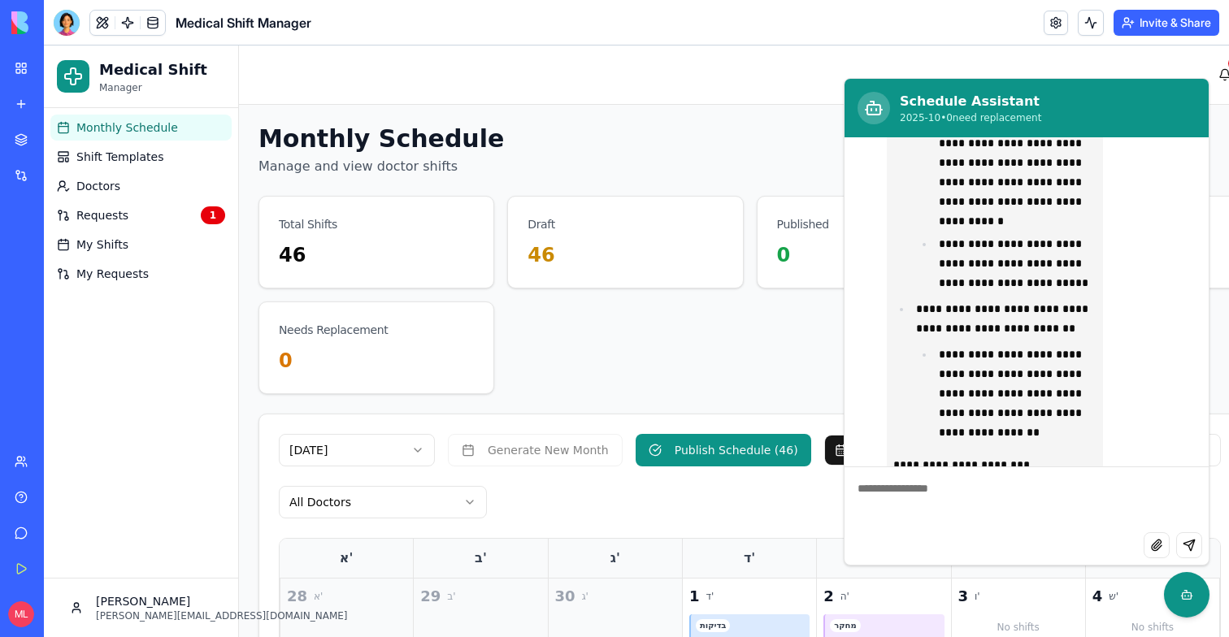
scroll to position [2782, 0]
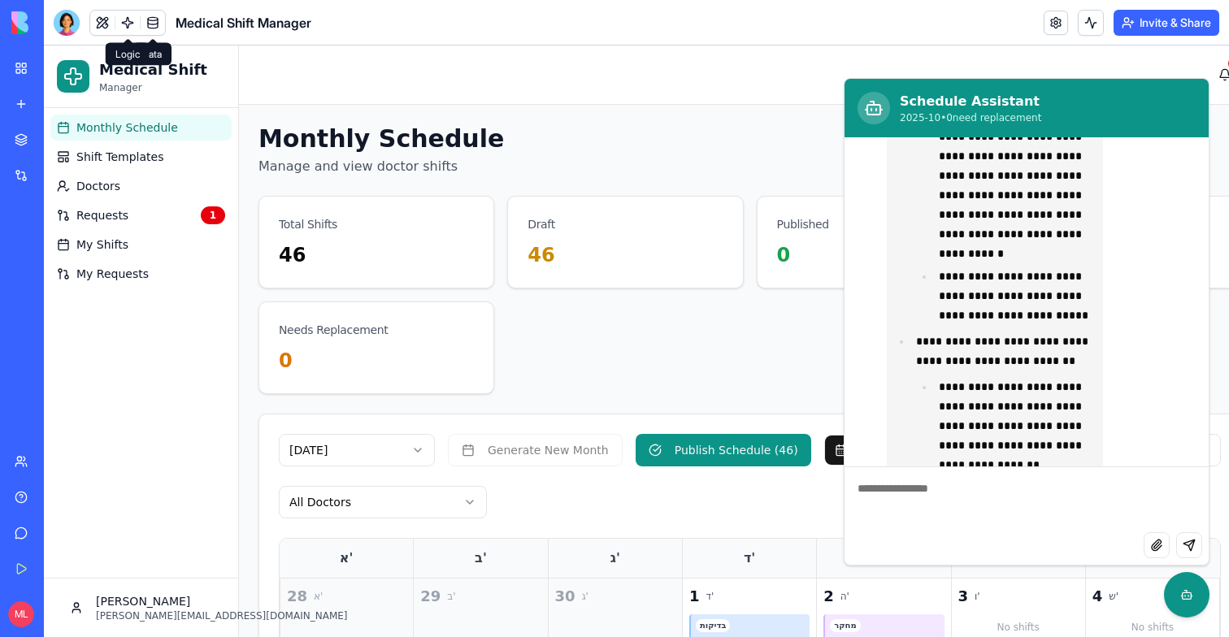
click at [124, 27] on link at bounding box center [127, 23] width 24 height 24
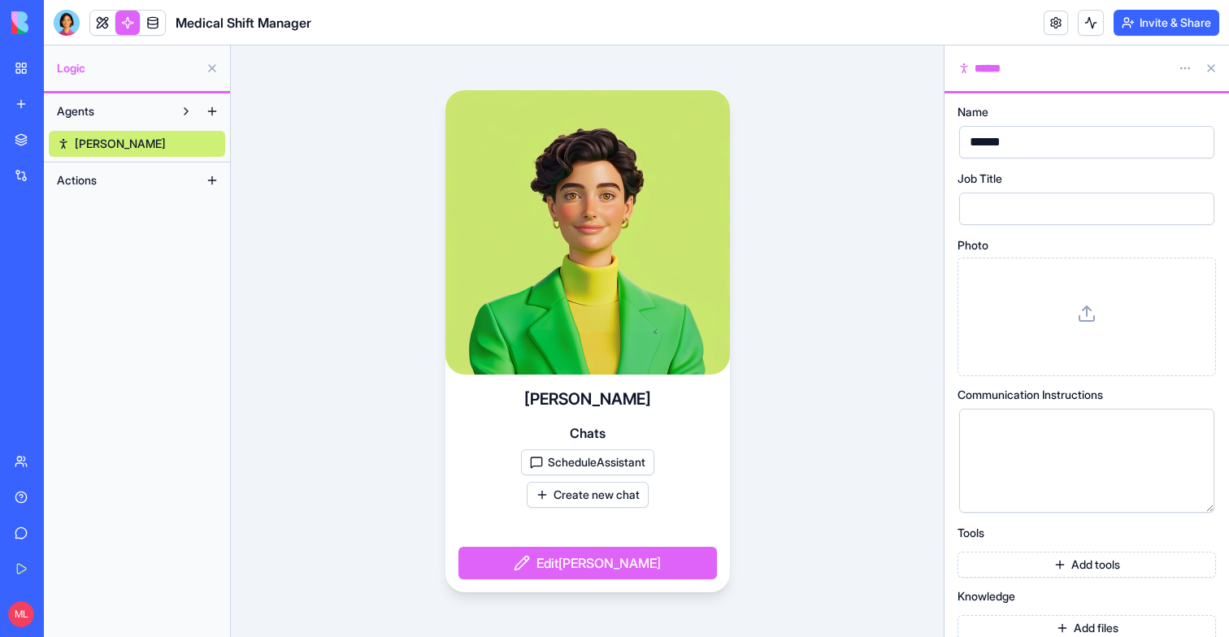
click at [593, 457] on button "ScheduleAssistant" at bounding box center [587, 462] width 133 height 26
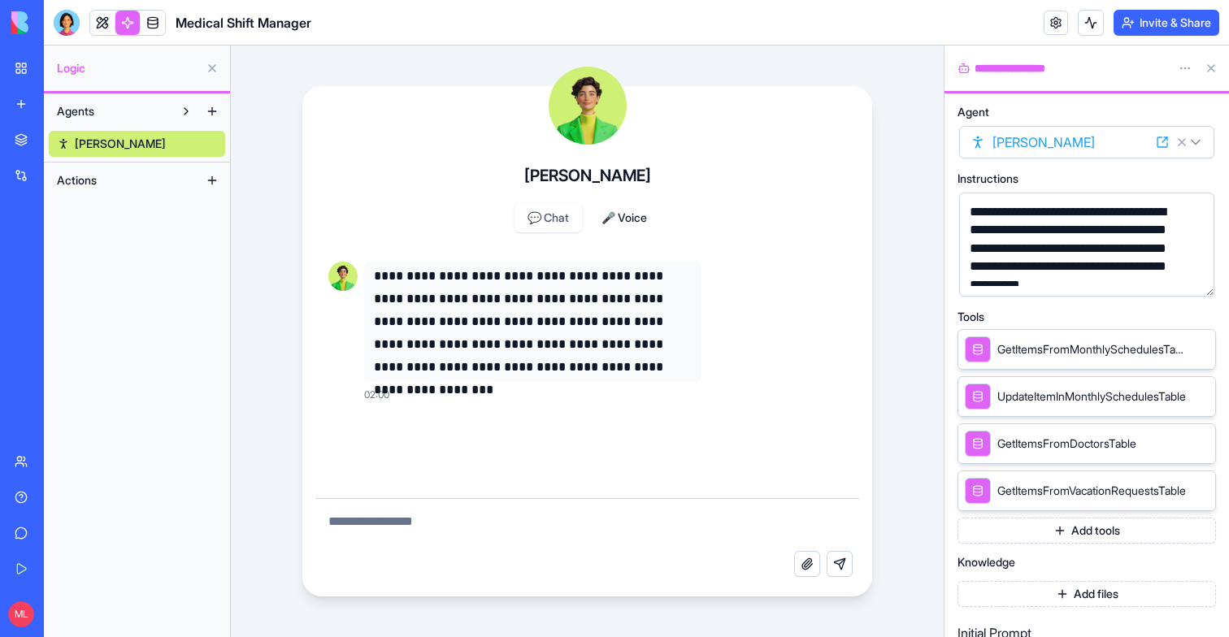
click at [1062, 260] on div "**********" at bounding box center [1073, 257] width 216 height 109
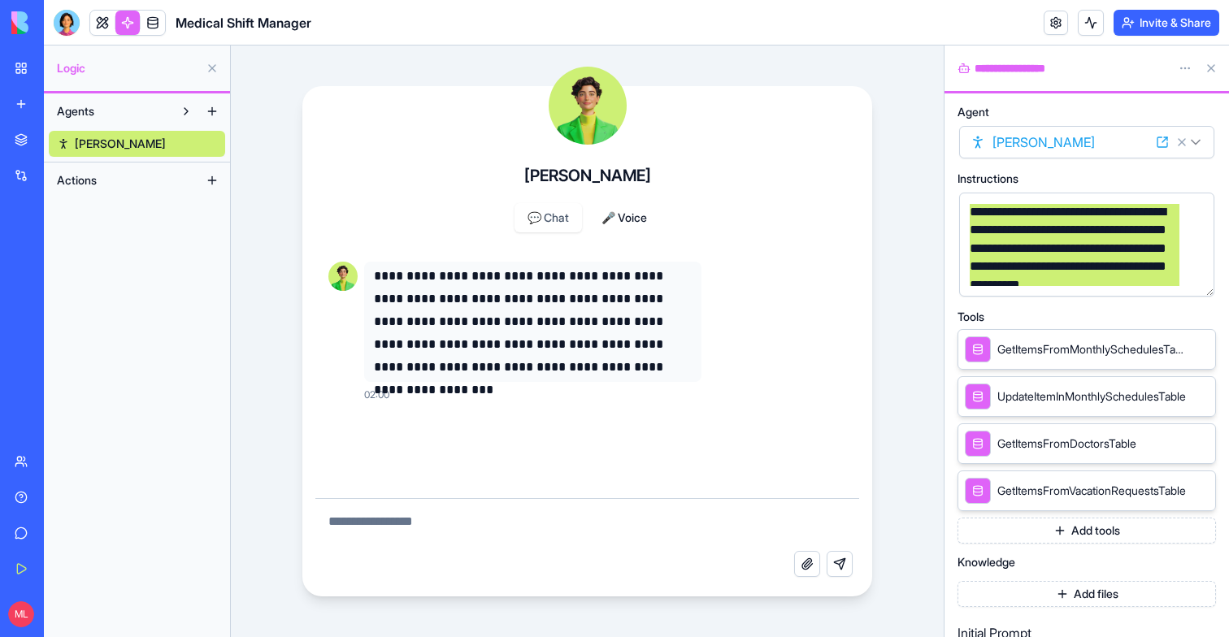
copy div "**********"
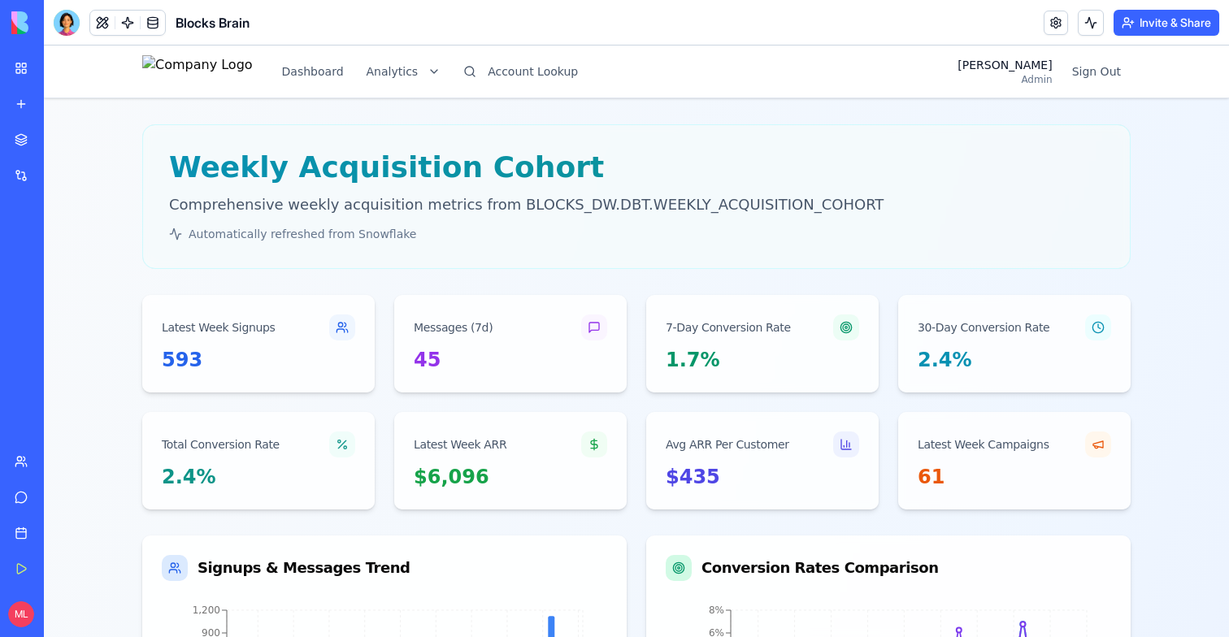
scroll to position [1541, 0]
